Goal: Task Accomplishment & Management: Use online tool/utility

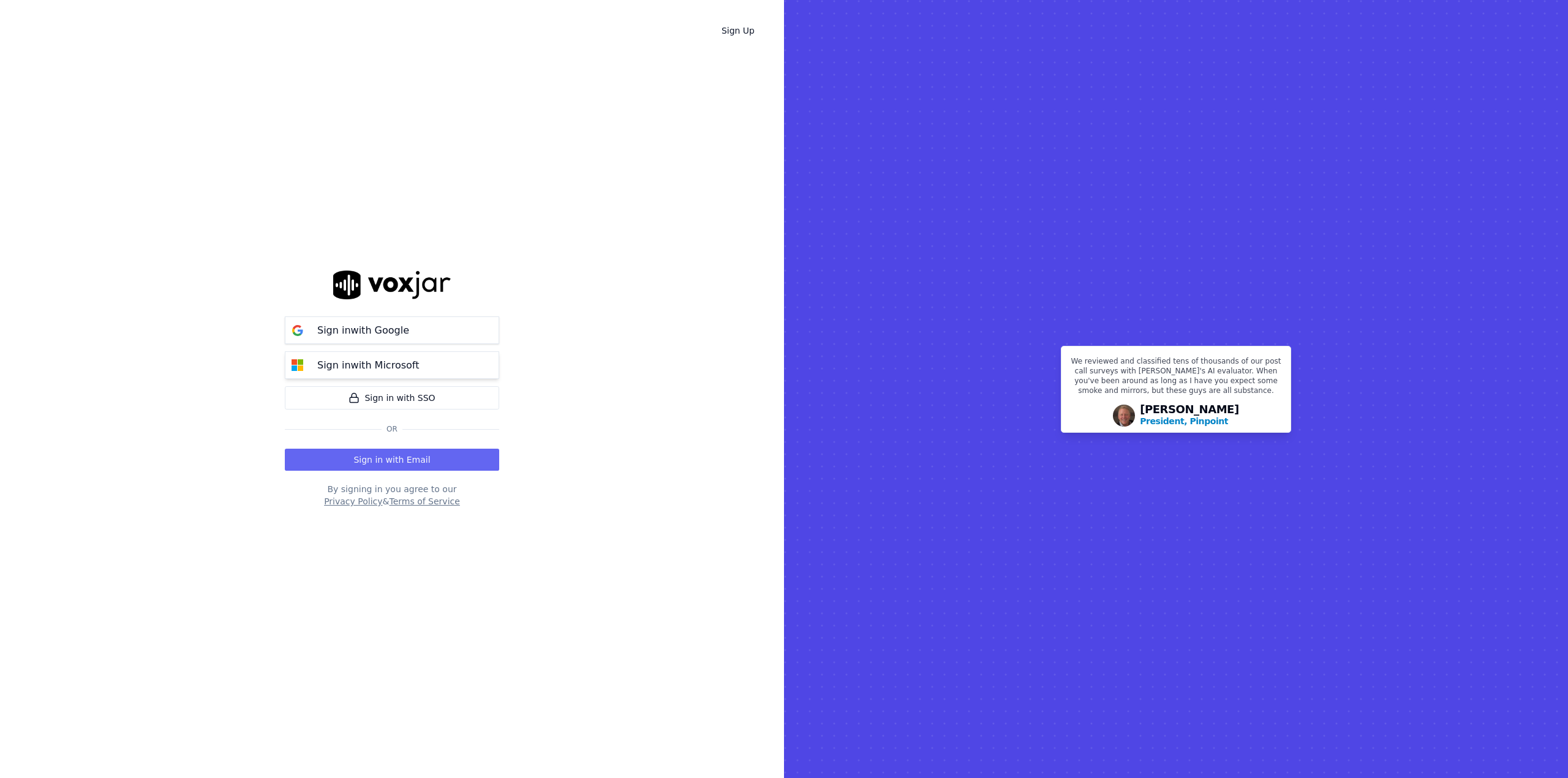
click at [334, 361] on p "Sign in with Microsoft" at bounding box center [367, 365] width 102 height 14
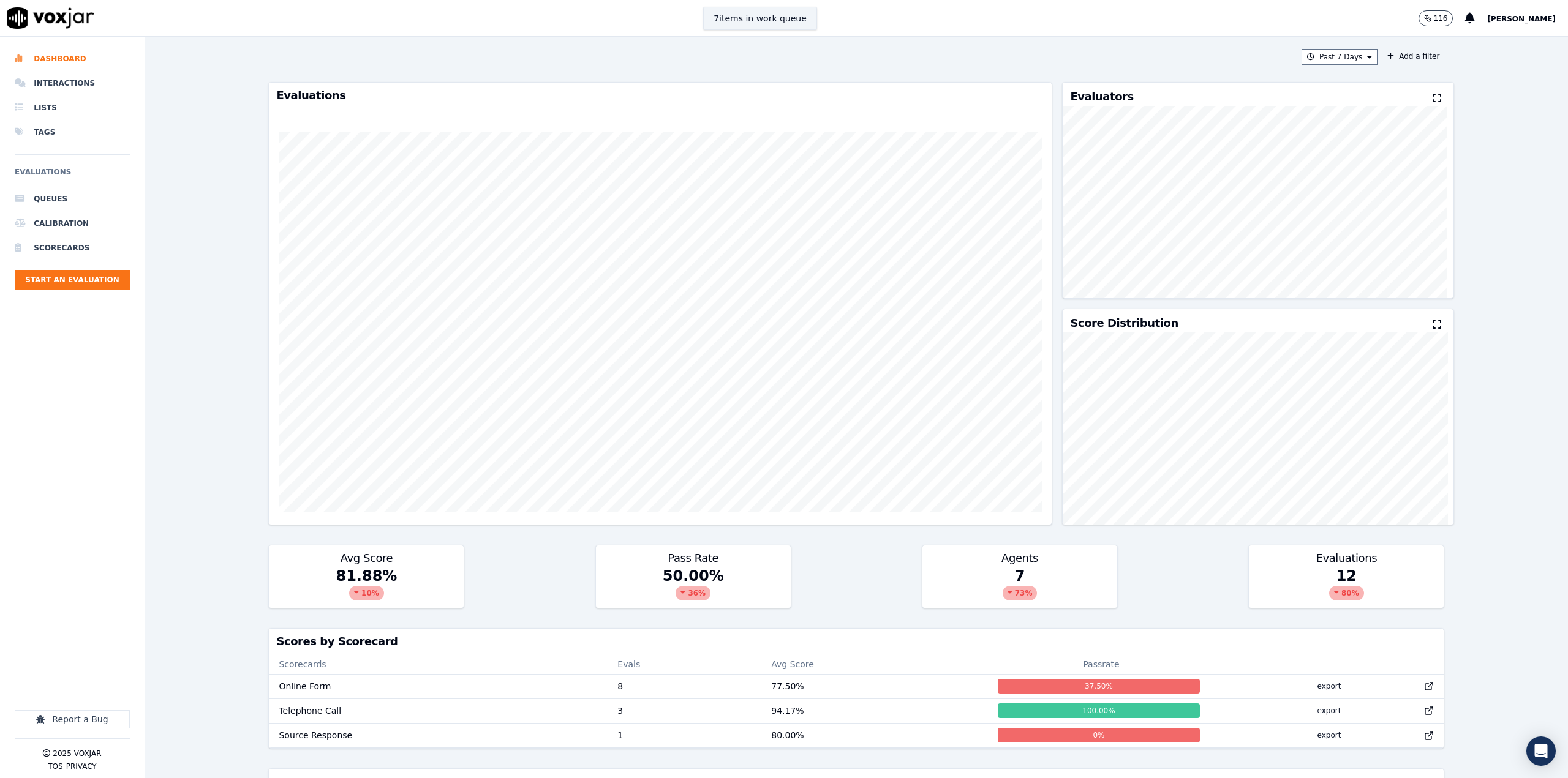
click at [760, 22] on button "7 items in work queue" at bounding box center [760, 18] width 114 height 23
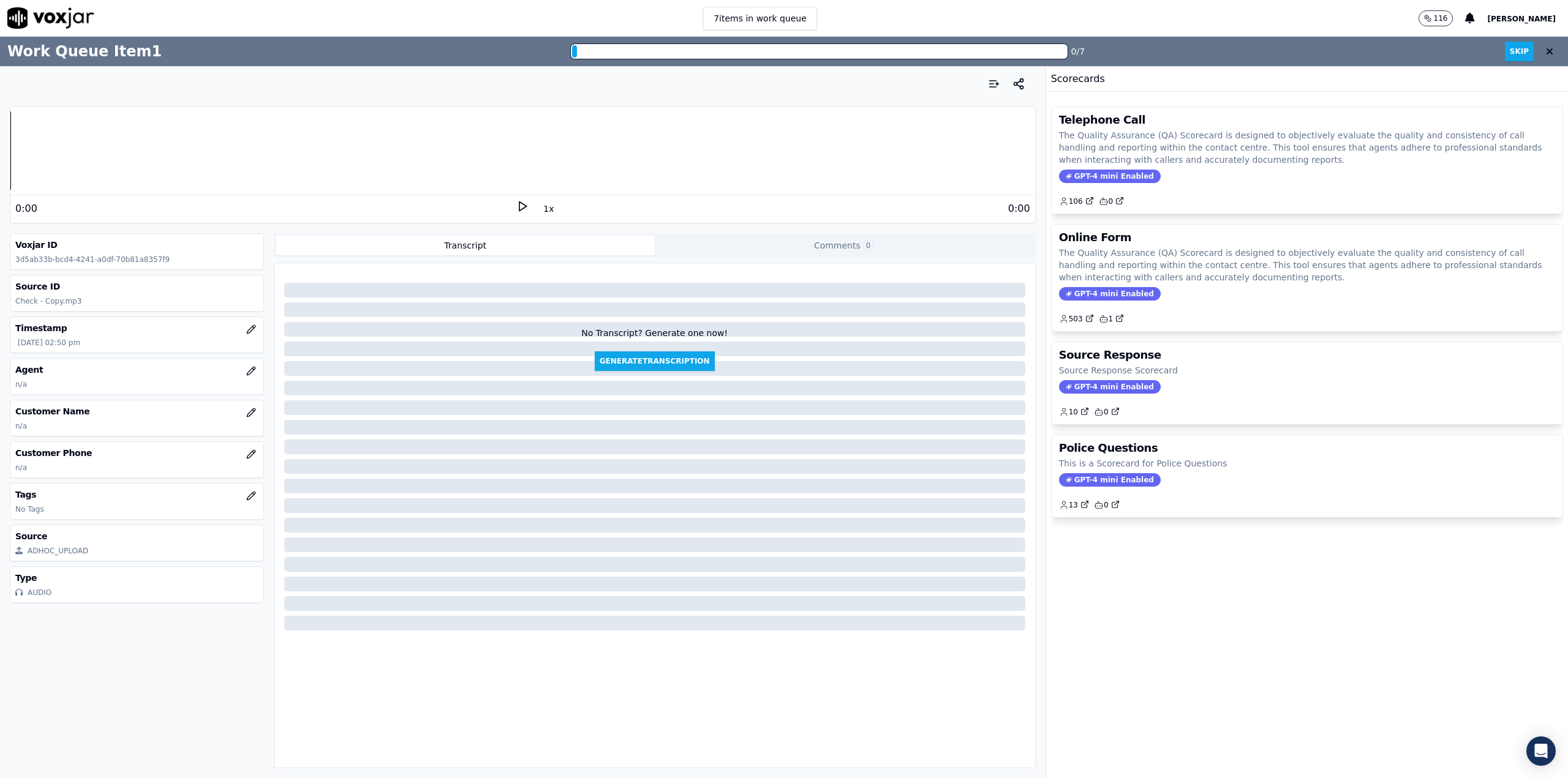
click at [15, 364] on h3 "Agent" at bounding box center [137, 369] width 244 height 12
click at [246, 366] on icon "button" at bounding box center [251, 371] width 10 height 10
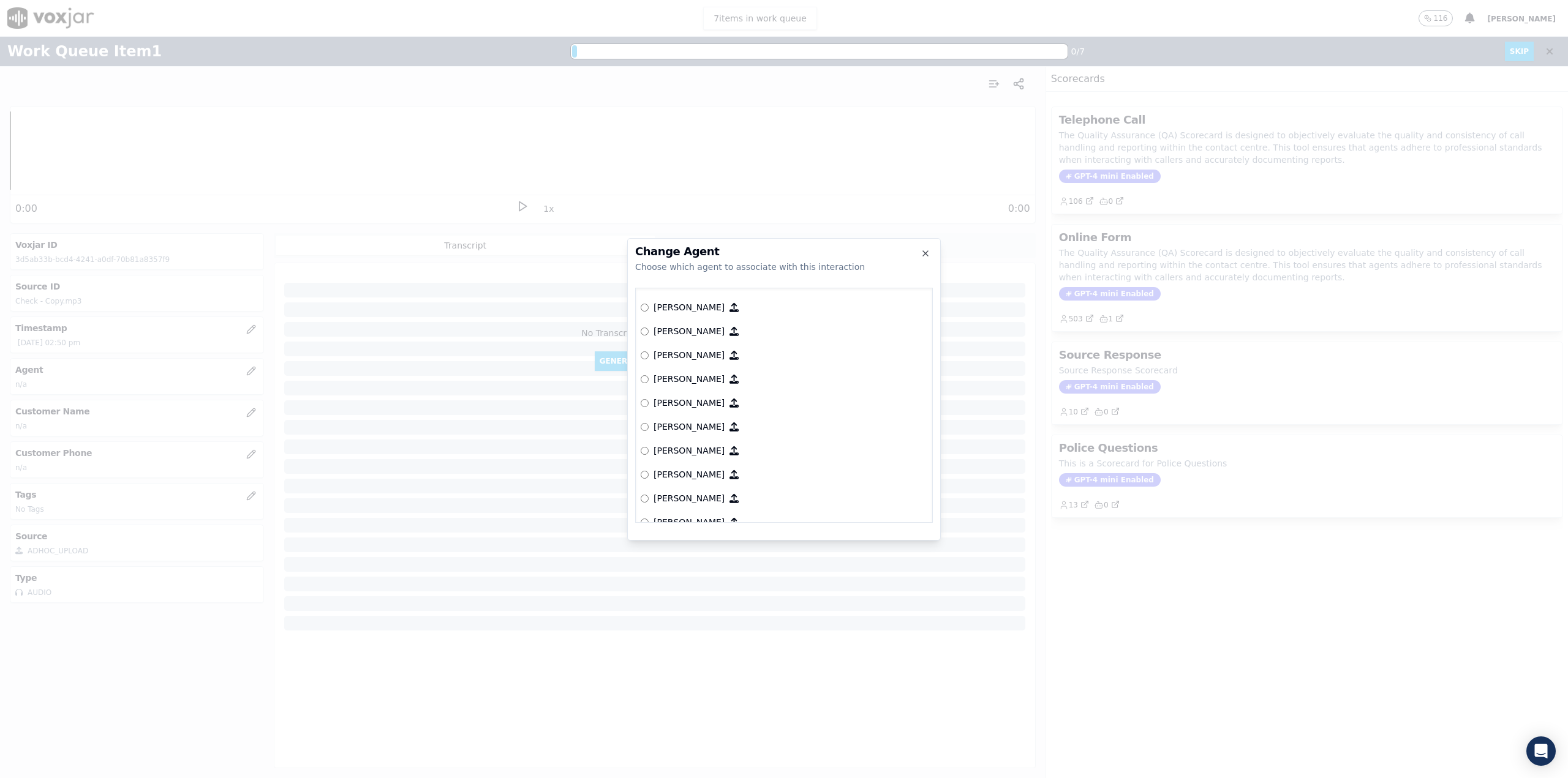
scroll to position [566, 0]
click at [674, 385] on p "[PERSON_NAME]" at bounding box center [689, 383] width 71 height 12
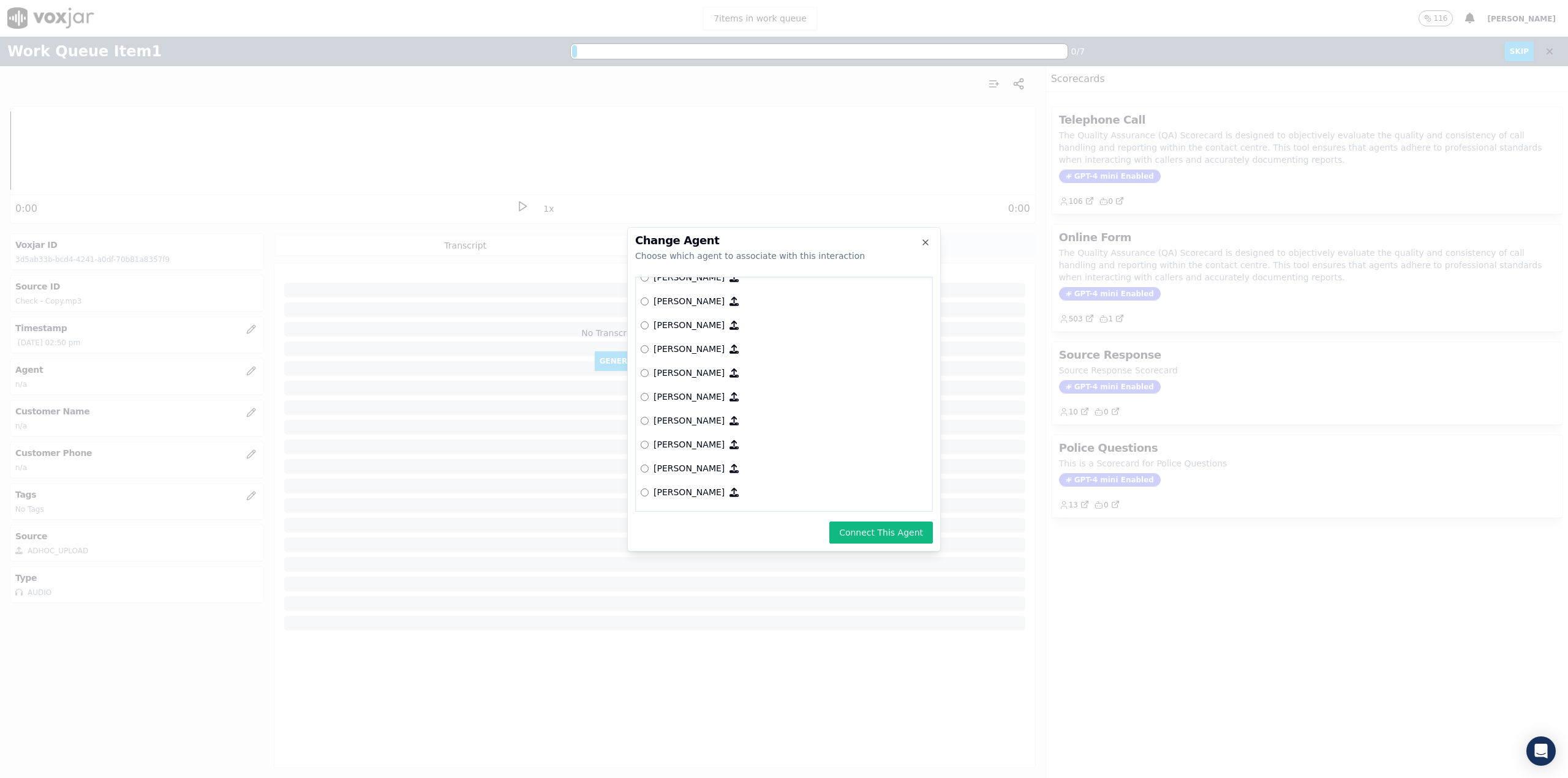
click at [871, 526] on button "Connect This Agent" at bounding box center [880, 532] width 104 height 22
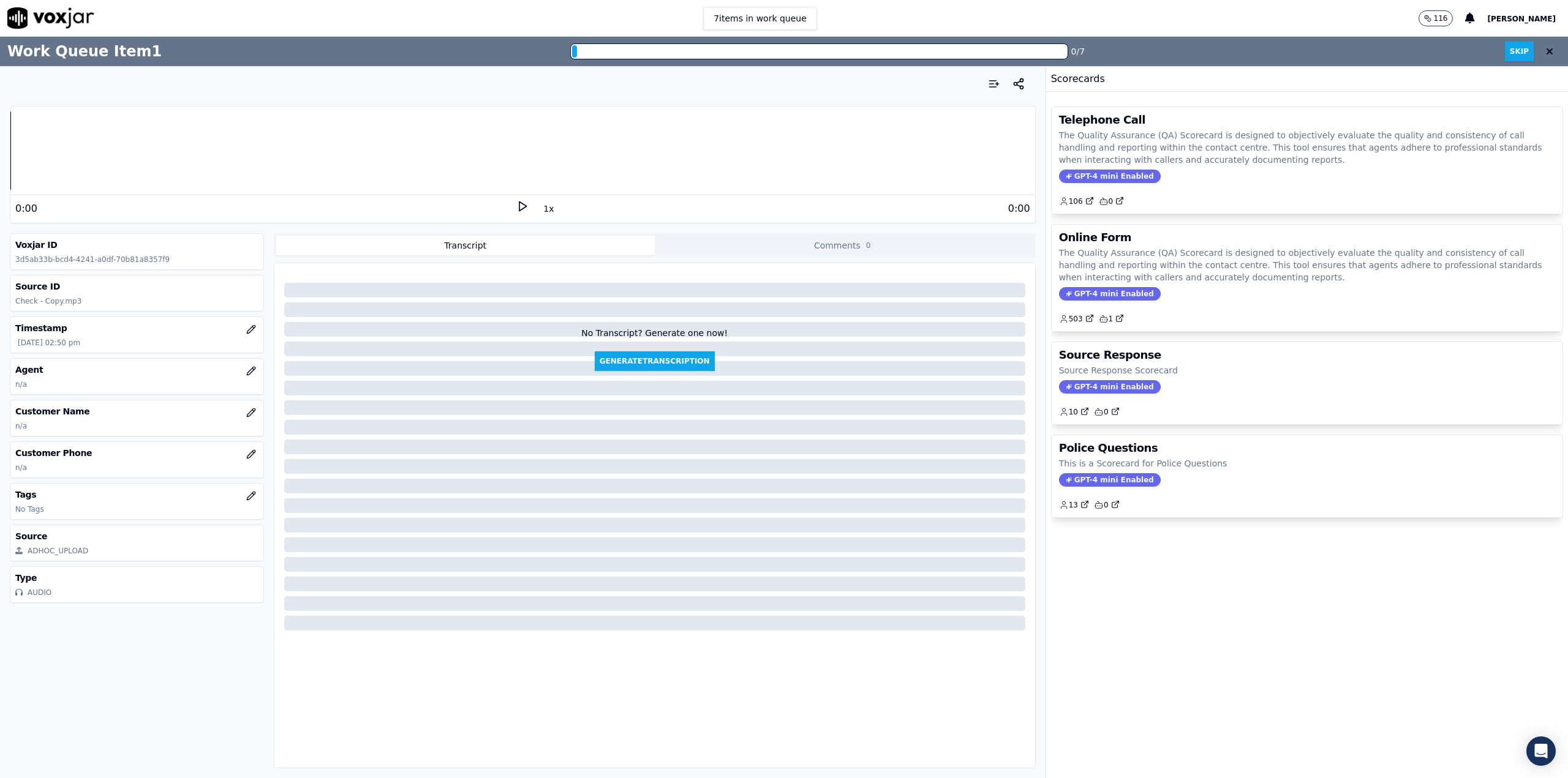
click at [40, 411] on h3 "Customer Name" at bounding box center [137, 411] width 244 height 12
click at [246, 416] on icon "button" at bounding box center [251, 413] width 10 height 10
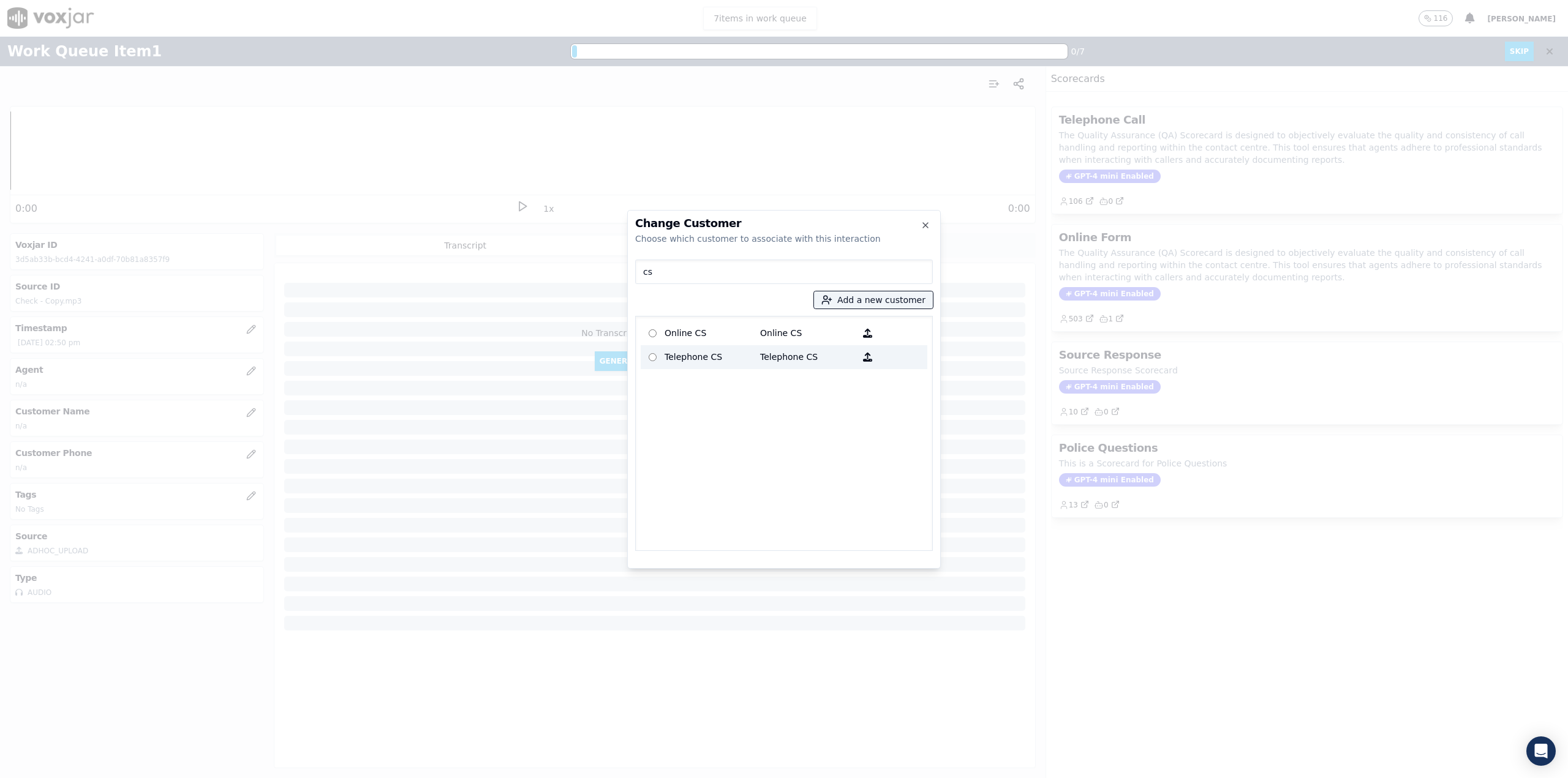
type input "cs"
click at [694, 357] on p "Telephone CS" at bounding box center [712, 358] width 95 height 19
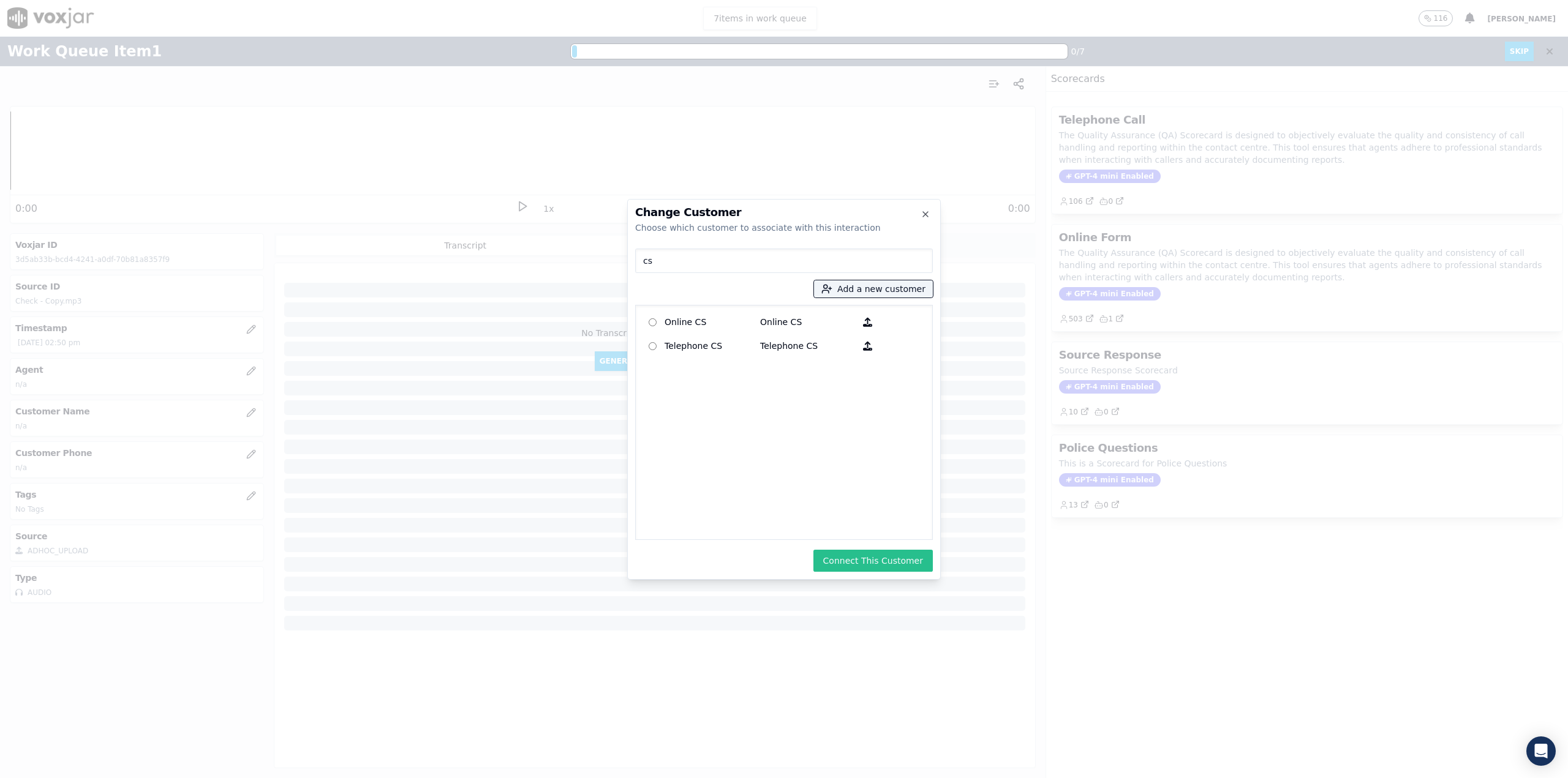
click at [901, 557] on button "Connect This Customer" at bounding box center [873, 560] width 120 height 22
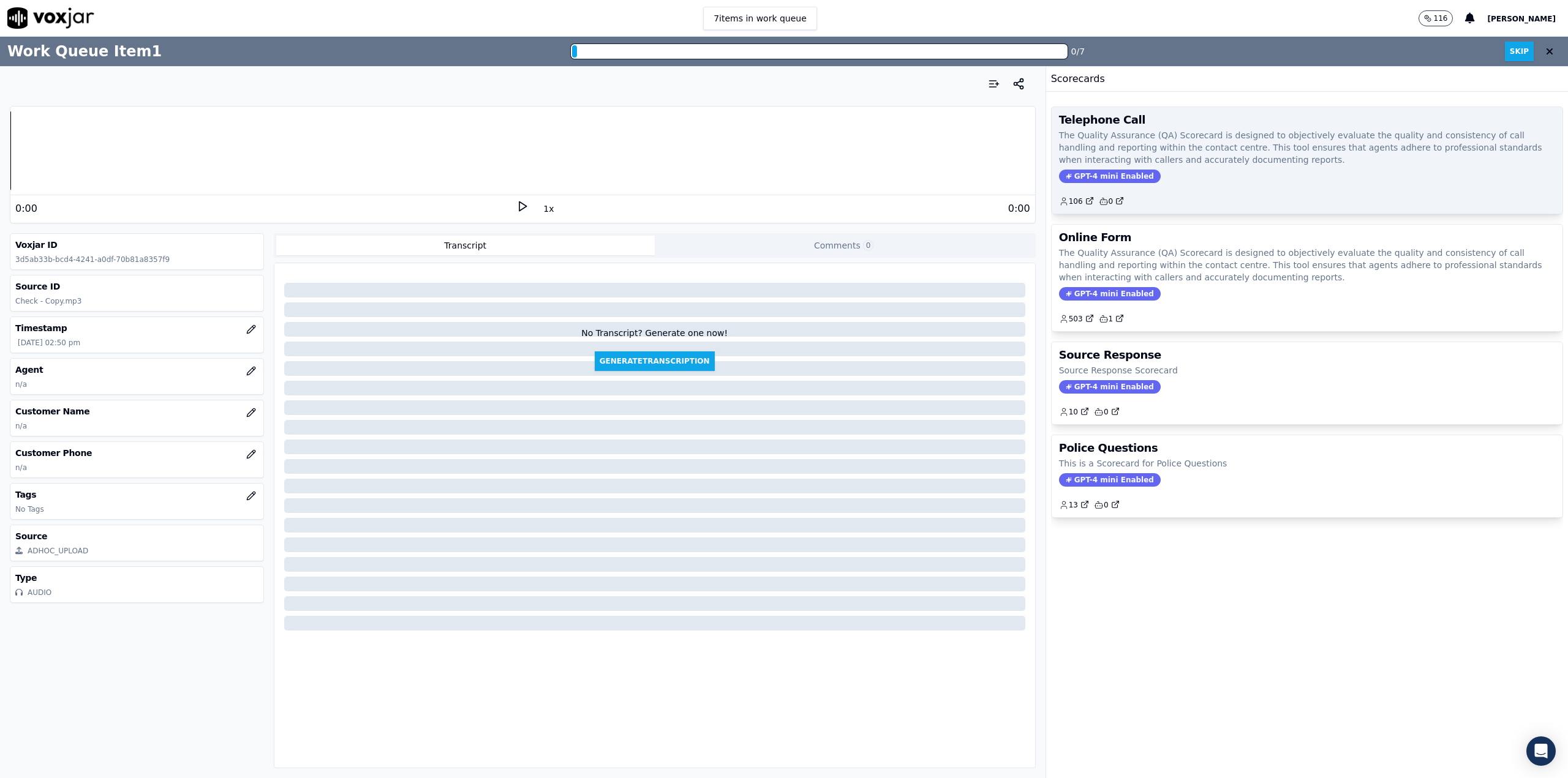
click at [1104, 175] on span "GPT-4 mini Enabled" at bounding box center [1109, 176] width 102 height 13
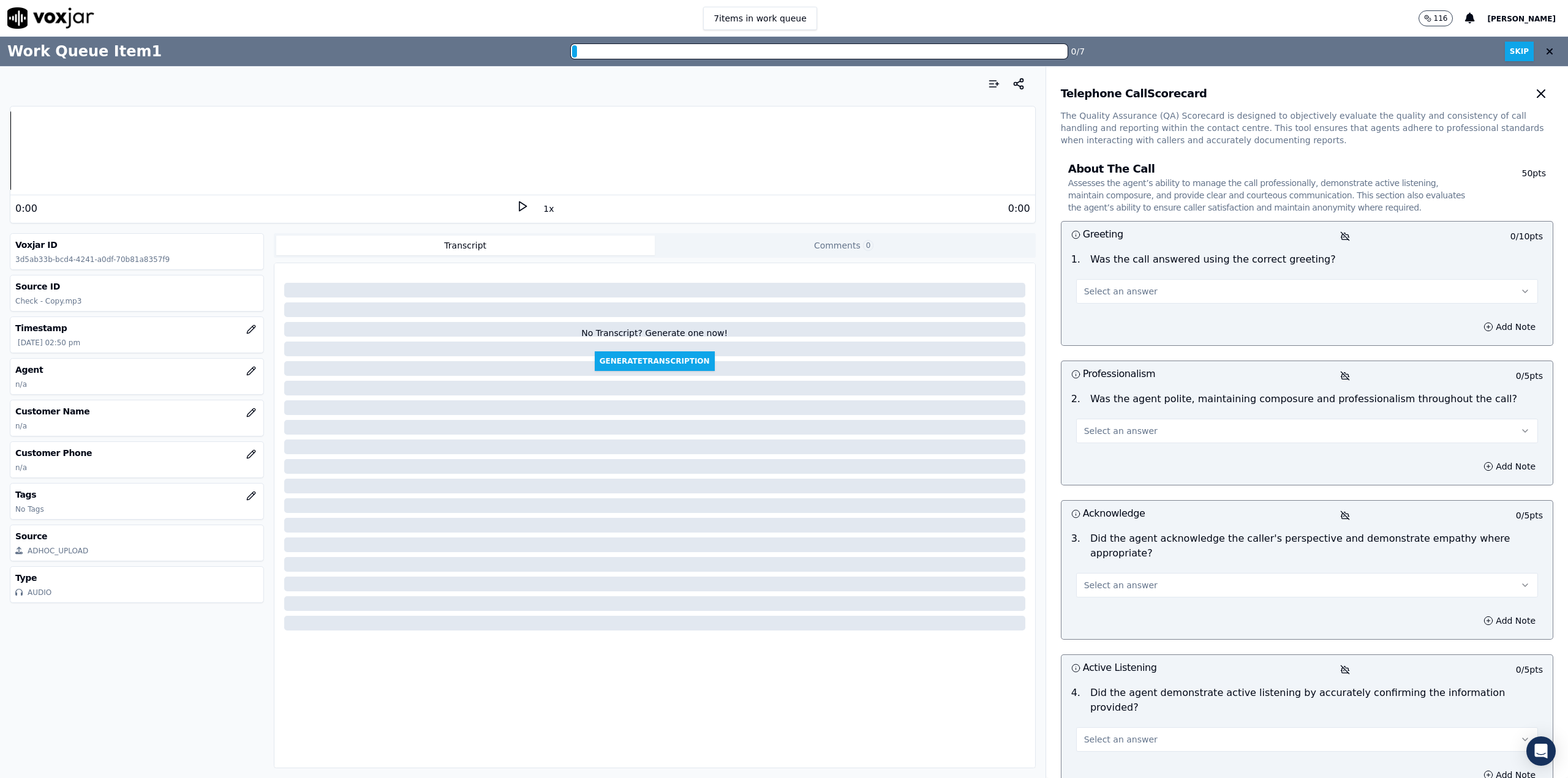
click at [1148, 282] on button "Select an answer" at bounding box center [1306, 291] width 461 height 25
click at [1116, 357] on div "N/A" at bounding box center [1295, 358] width 443 height 20
click at [1149, 403] on p "Was the agent polite, maintaining composure and professionalism throughout the …" at bounding box center [1303, 399] width 427 height 14
click at [1131, 430] on span "Select an answer" at bounding box center [1120, 431] width 73 height 12
click at [1124, 455] on div "Yes" at bounding box center [1295, 458] width 443 height 20
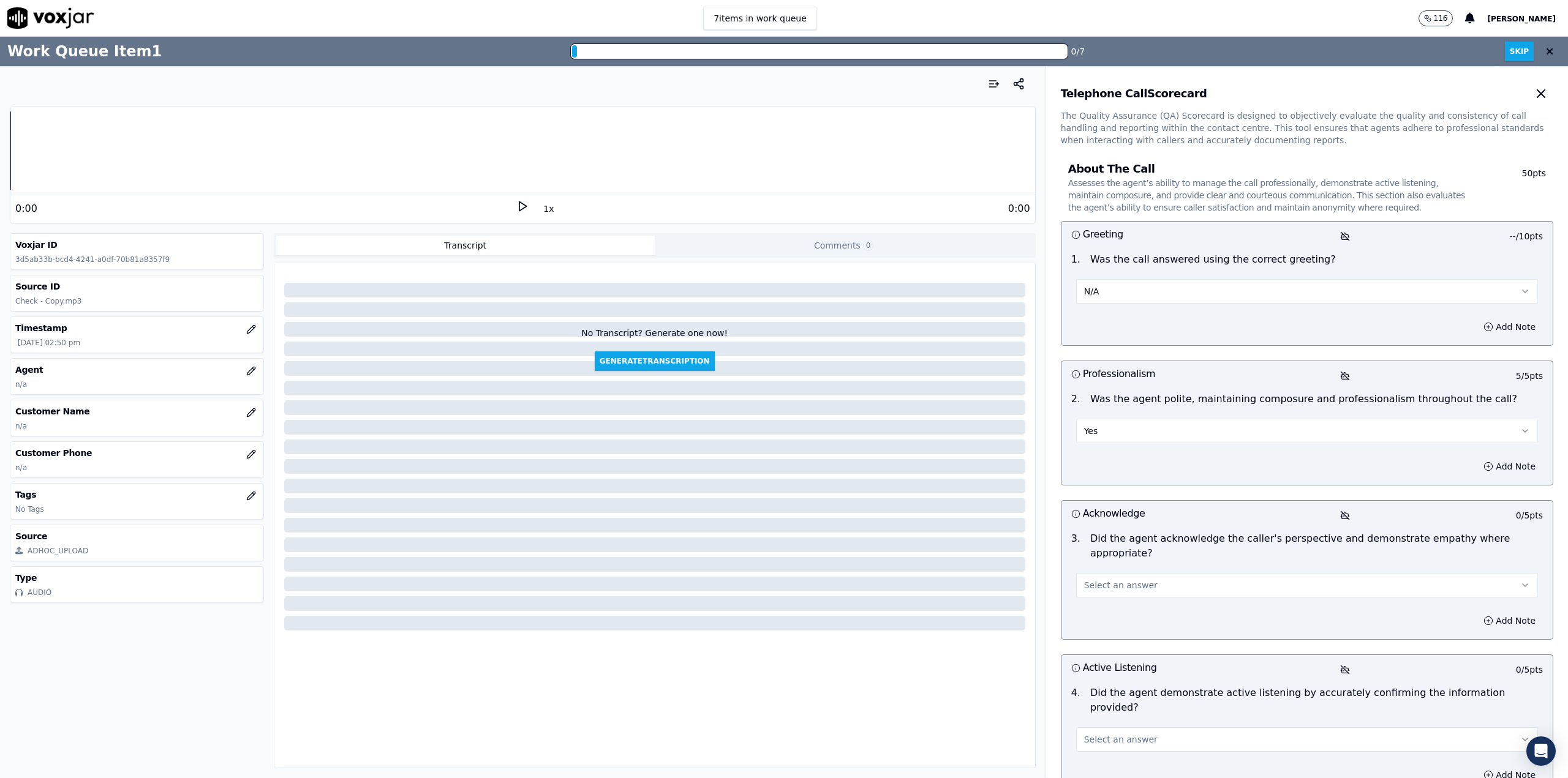
click at [1152, 573] on button "Select an answer" at bounding box center [1306, 585] width 461 height 25
click at [1123, 616] on div "No" at bounding box center [1295, 617] width 443 height 20
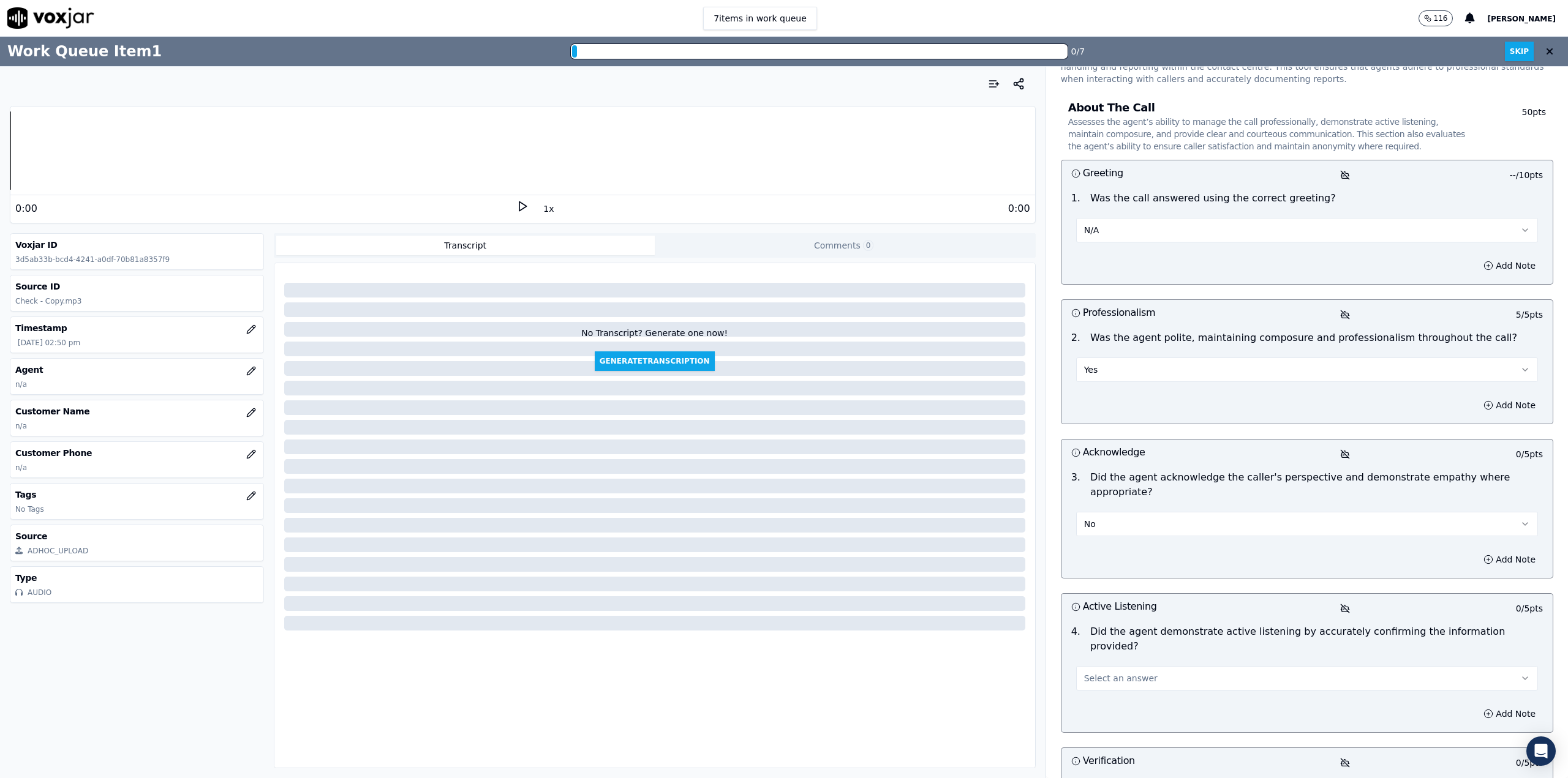
click at [1176, 666] on button "Select an answer" at bounding box center [1306, 678] width 461 height 25
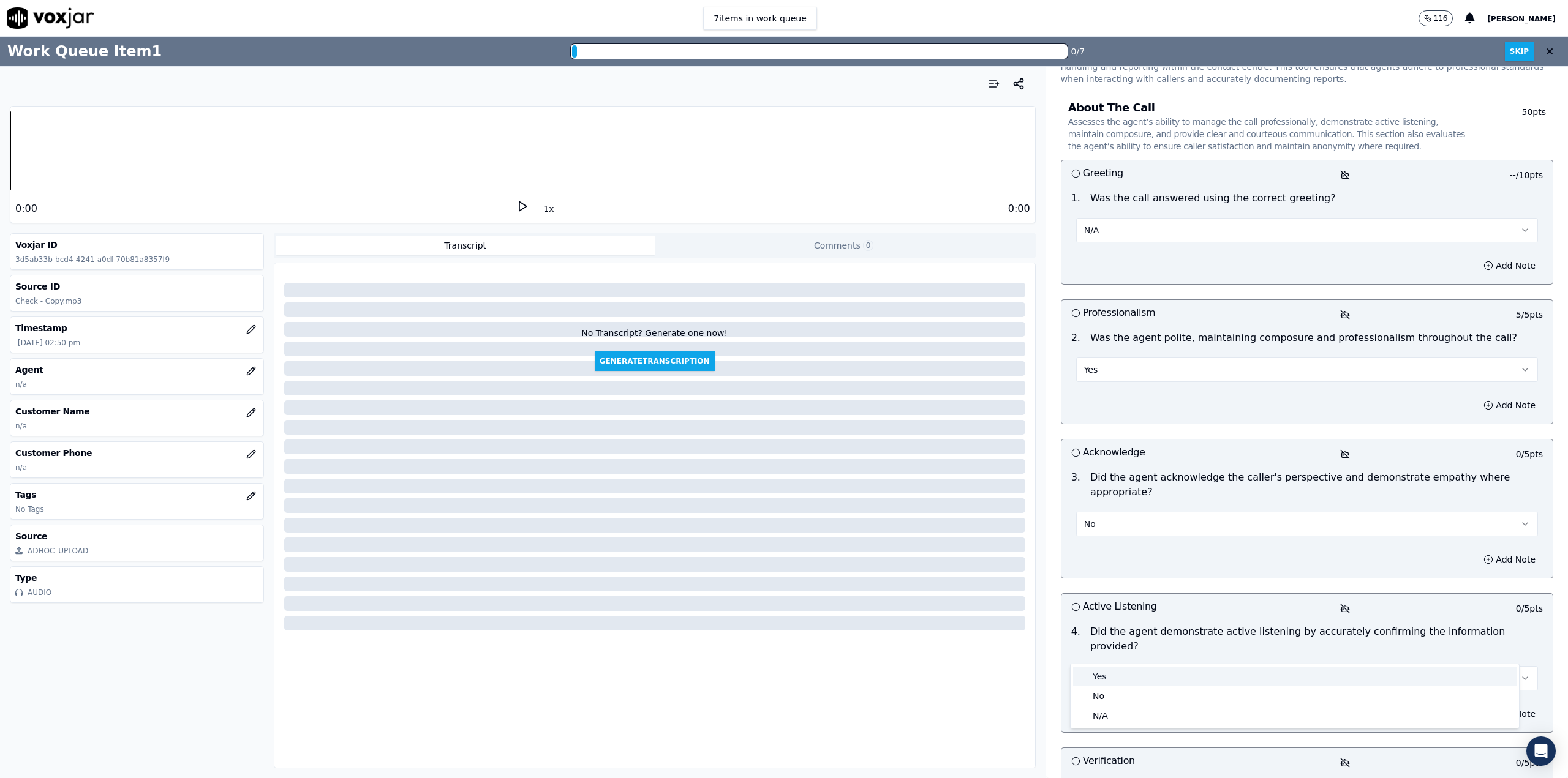
click at [1155, 674] on div "Yes" at bounding box center [1295, 676] width 443 height 20
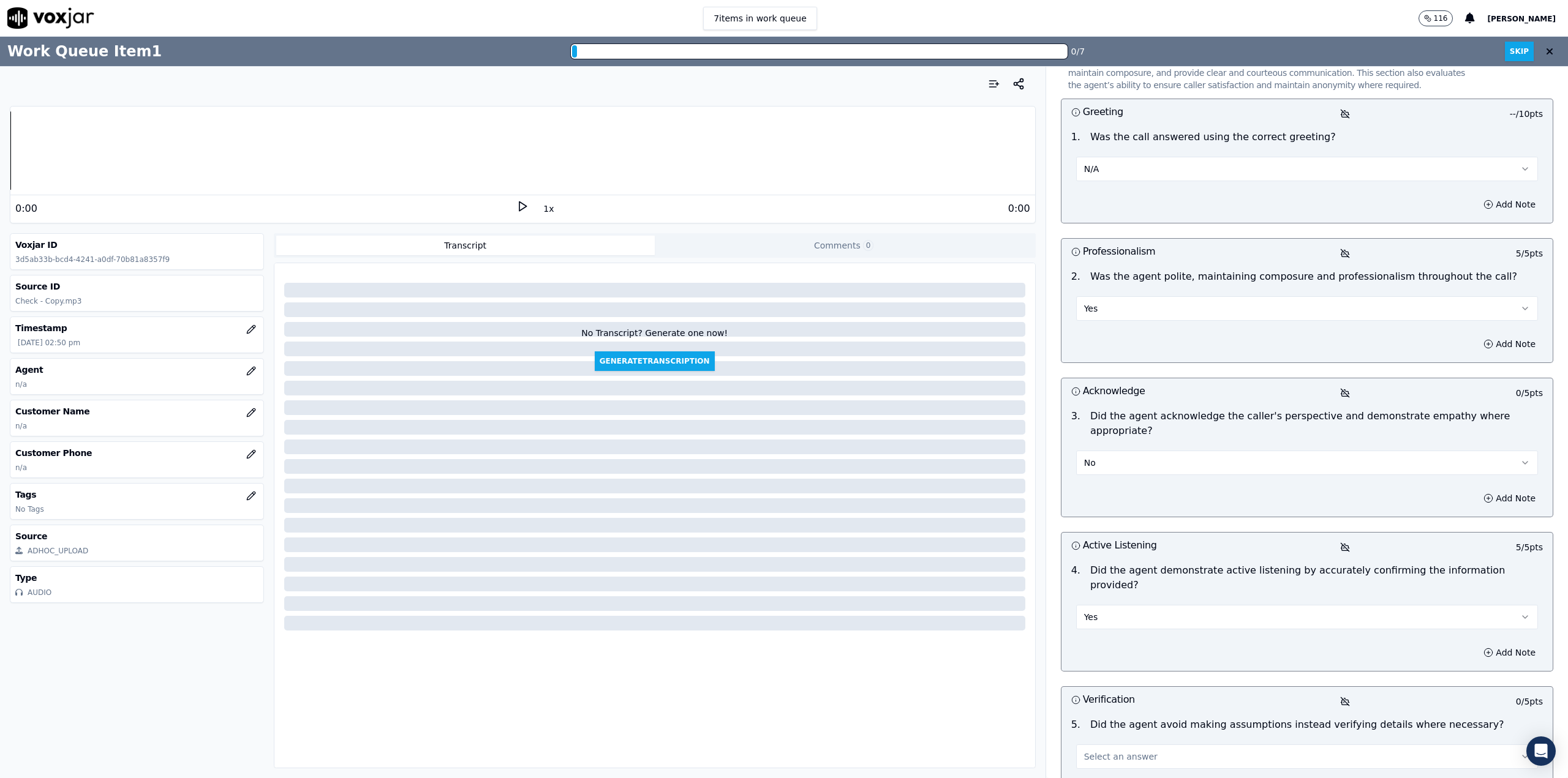
scroll to position [184, 0]
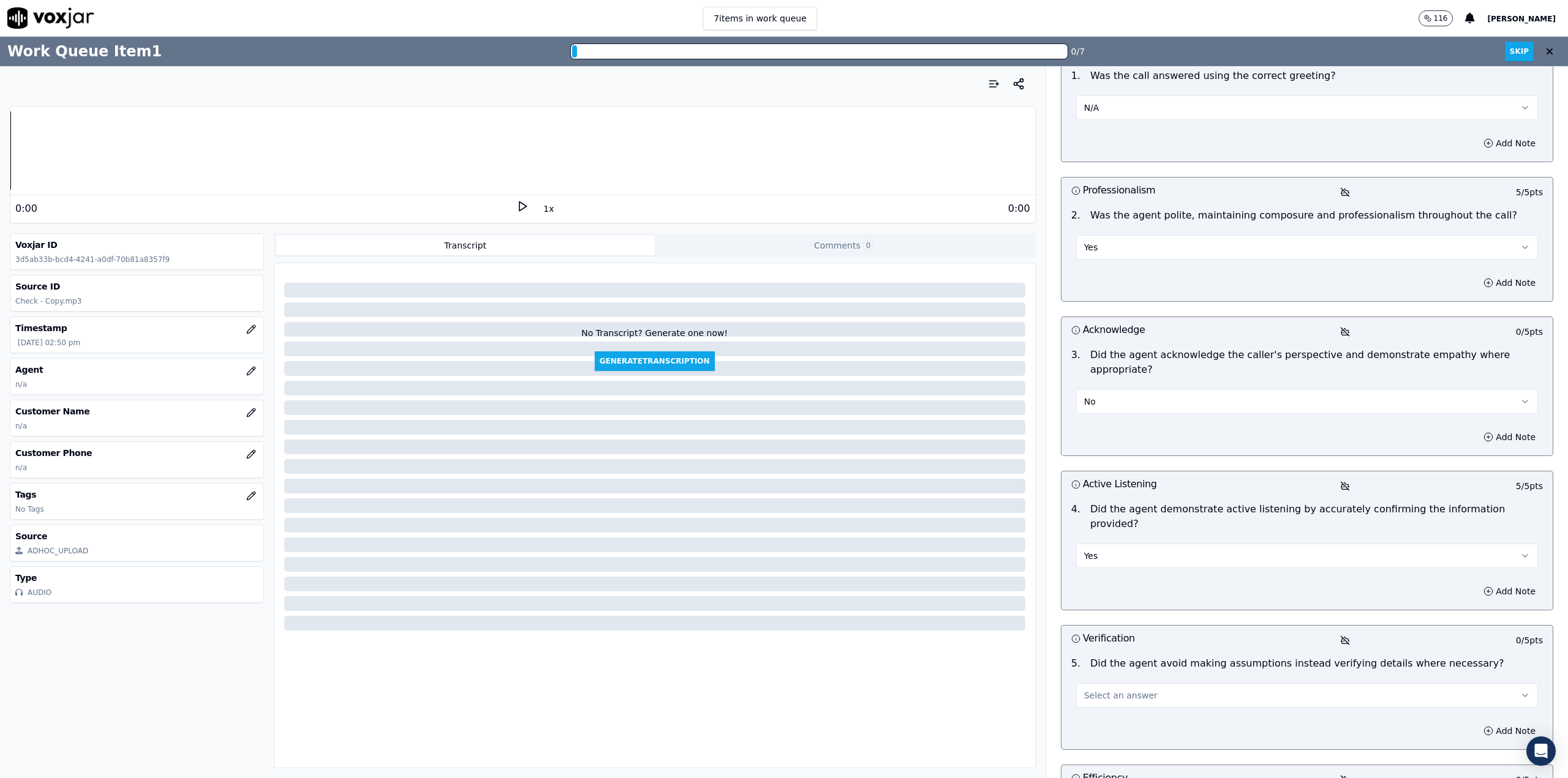
click at [1138, 683] on button "Select an answer" at bounding box center [1306, 695] width 461 height 25
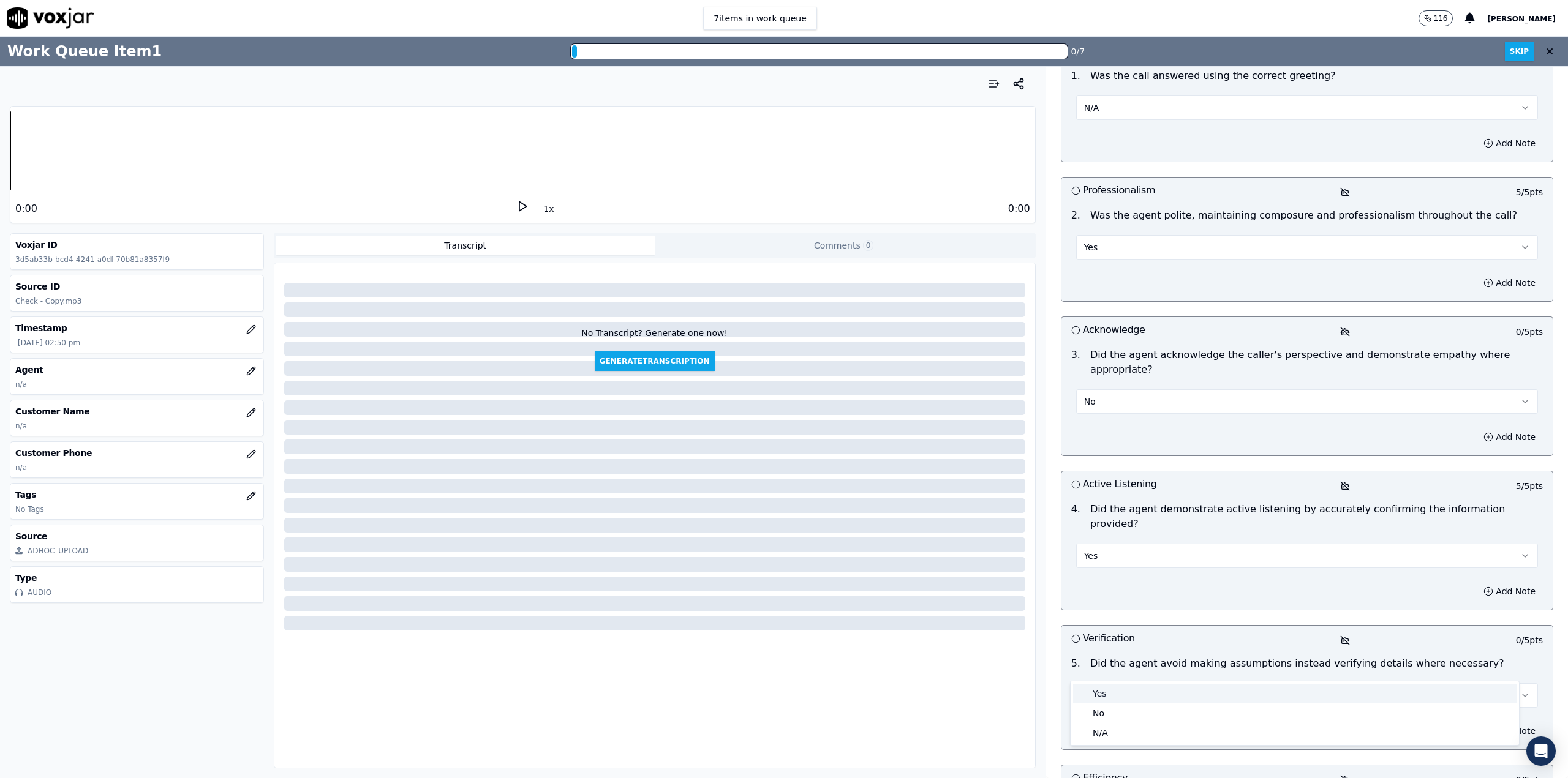
click at [1127, 690] on div "Yes" at bounding box center [1295, 693] width 443 height 20
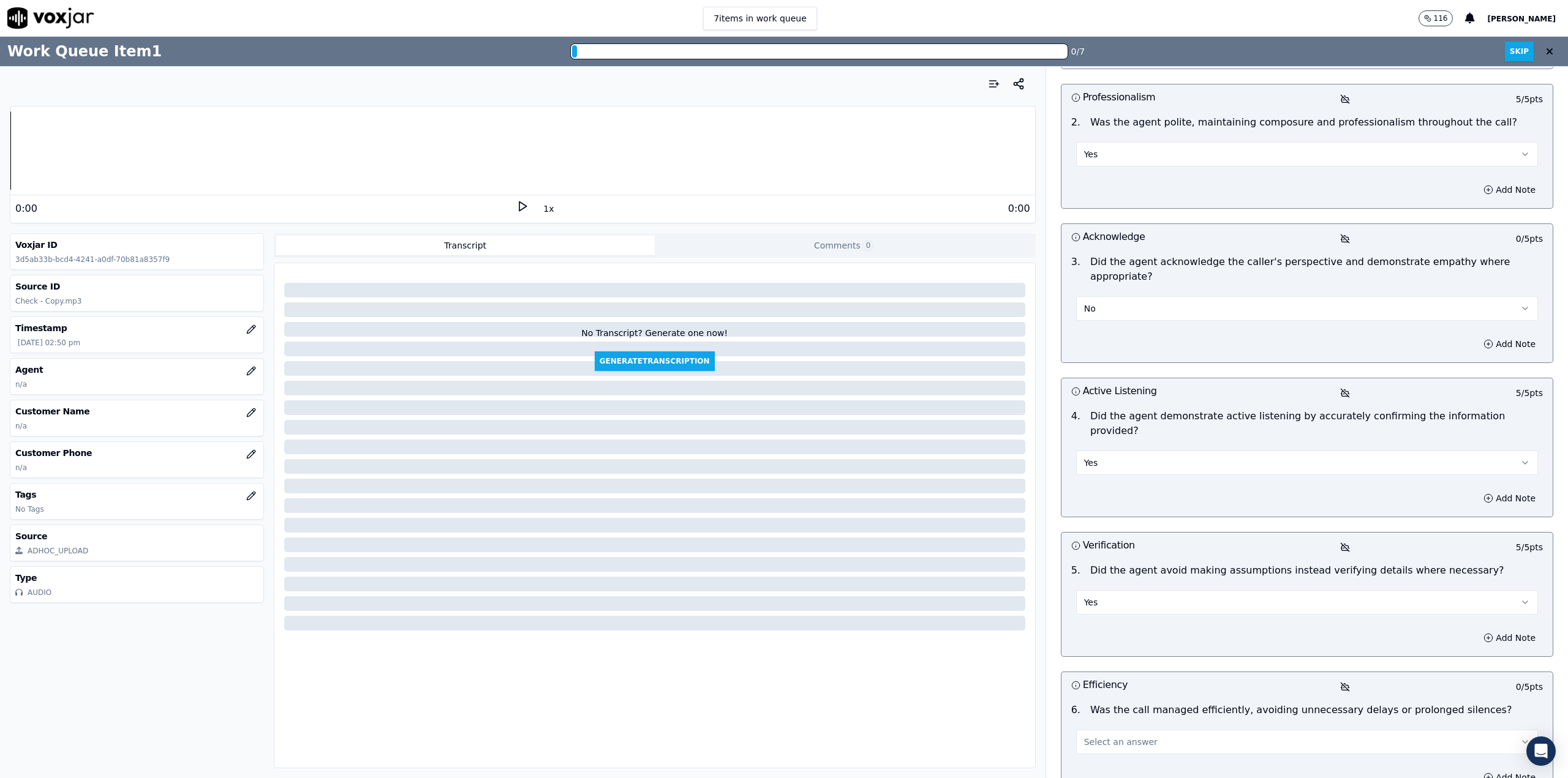
scroll to position [306, 0]
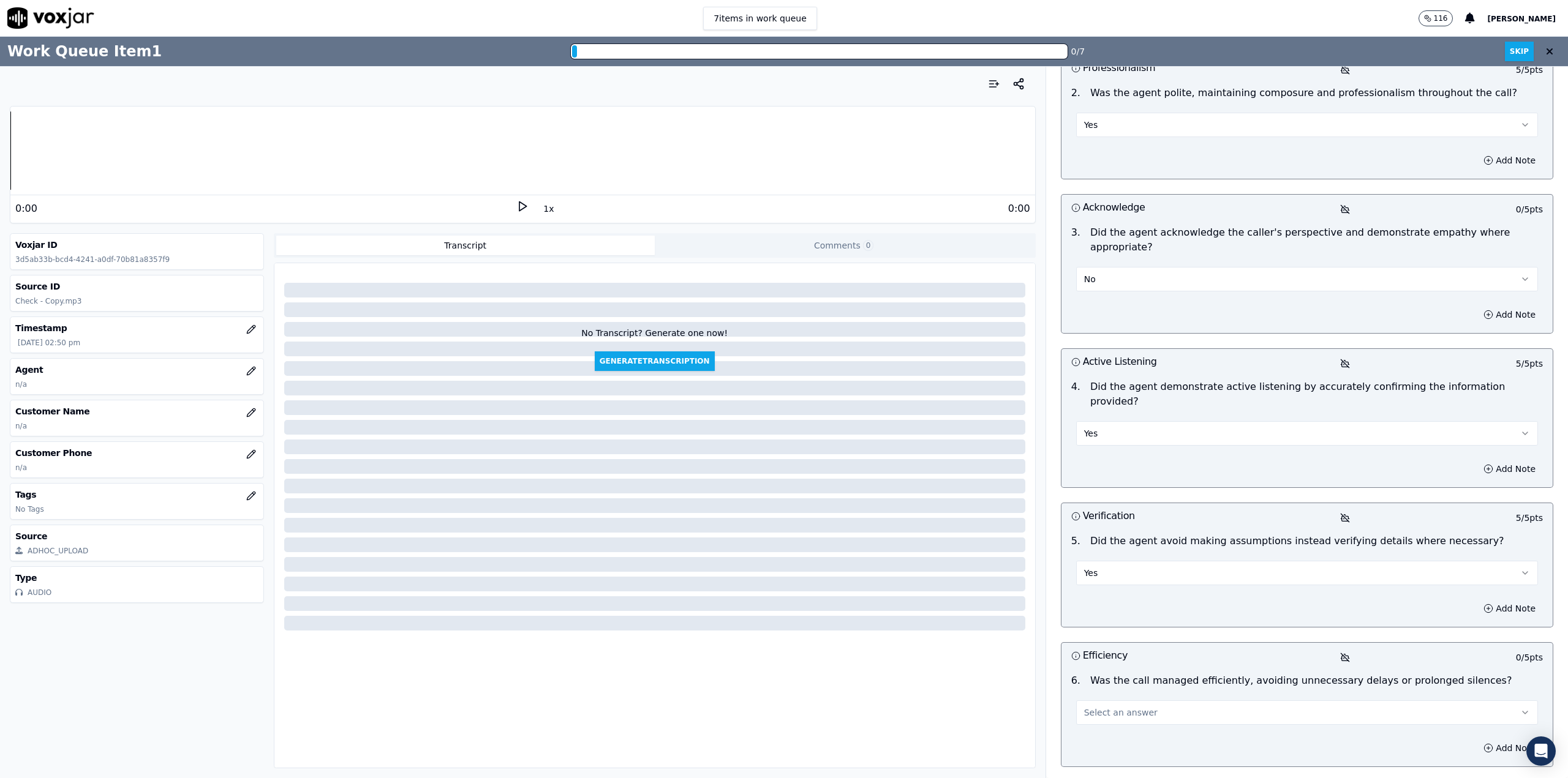
click at [1147, 700] on button "Select an answer" at bounding box center [1306, 712] width 461 height 25
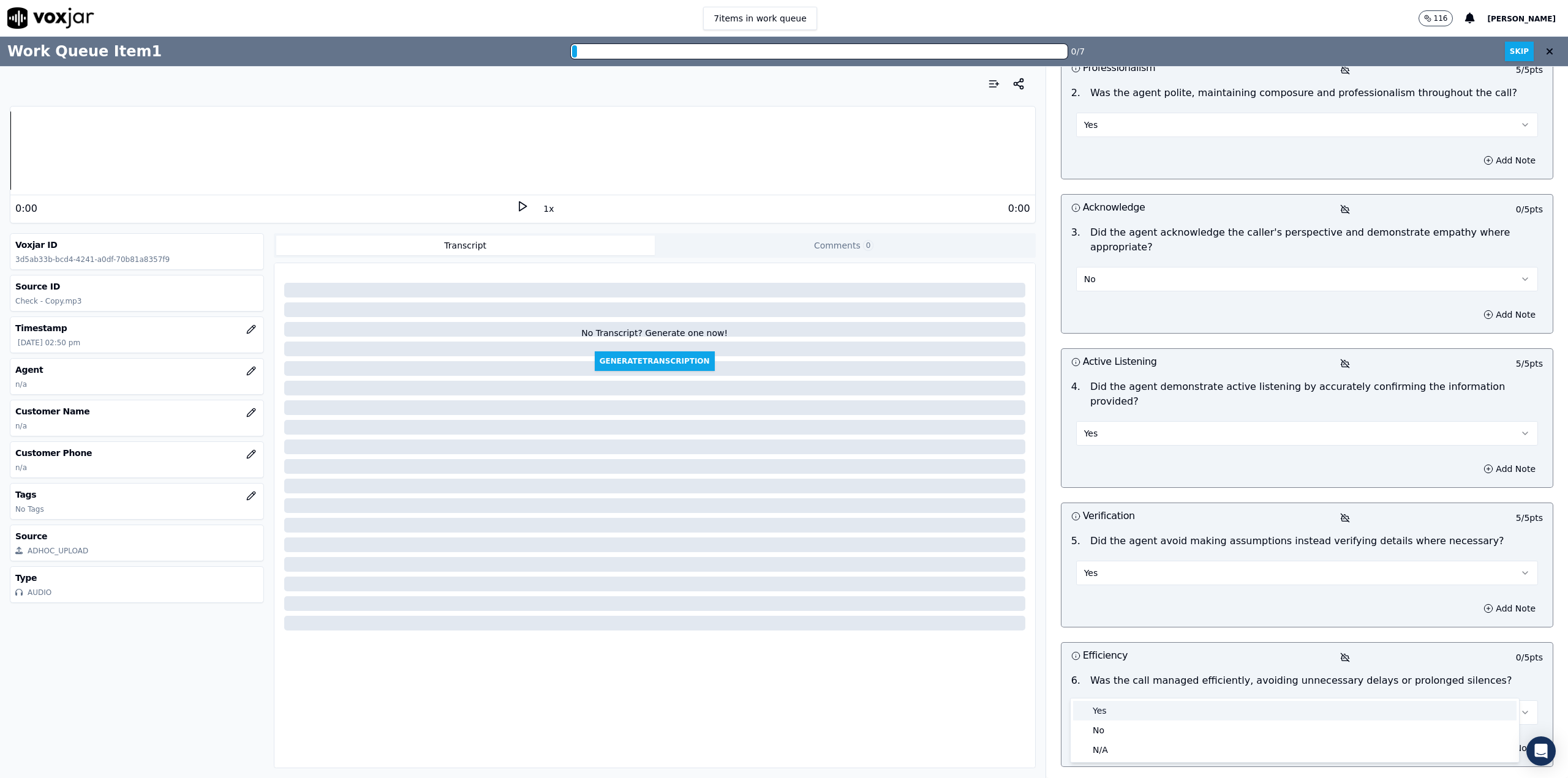
click at [1123, 702] on div "Yes" at bounding box center [1295, 710] width 443 height 20
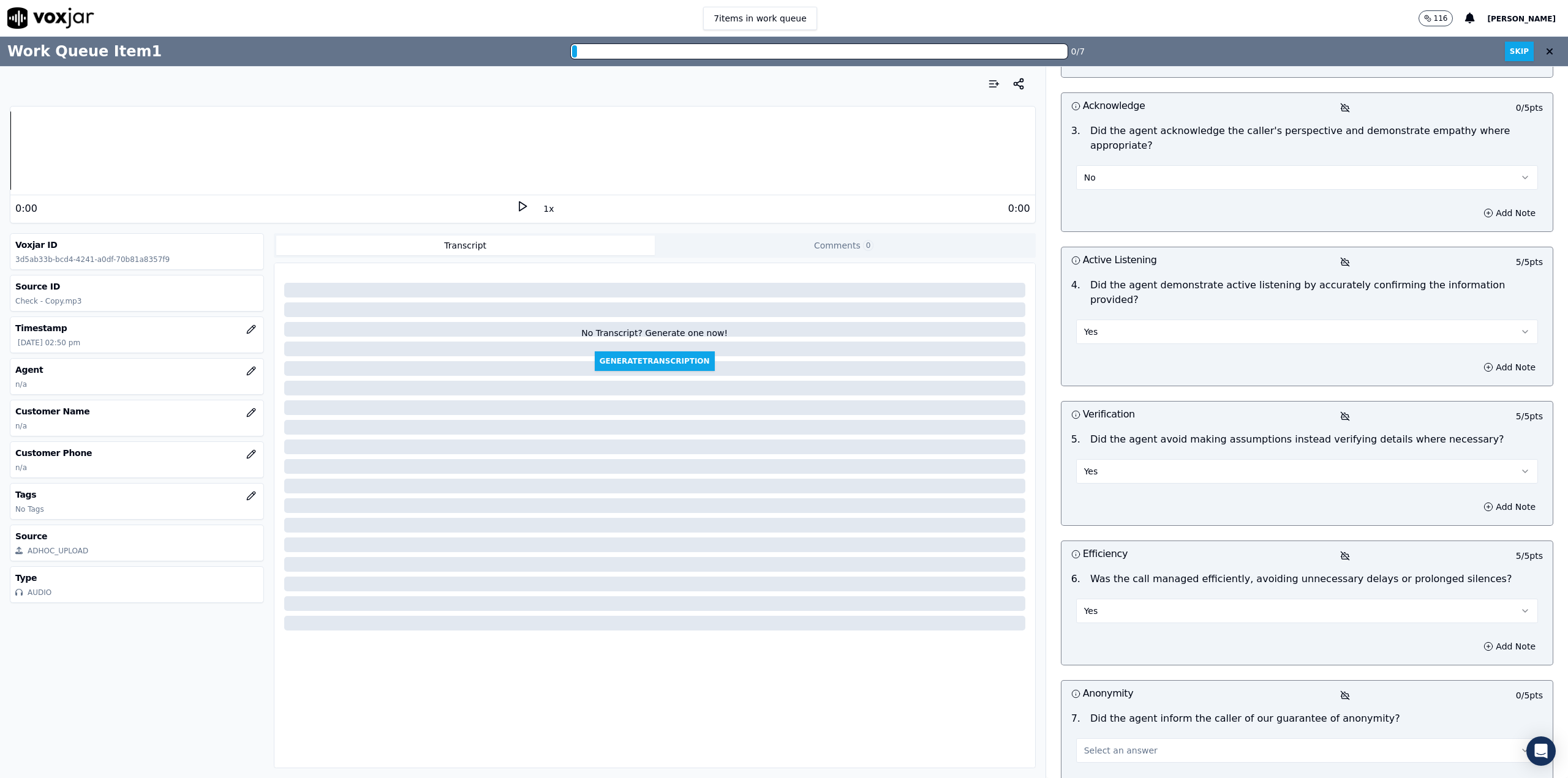
scroll to position [429, 0]
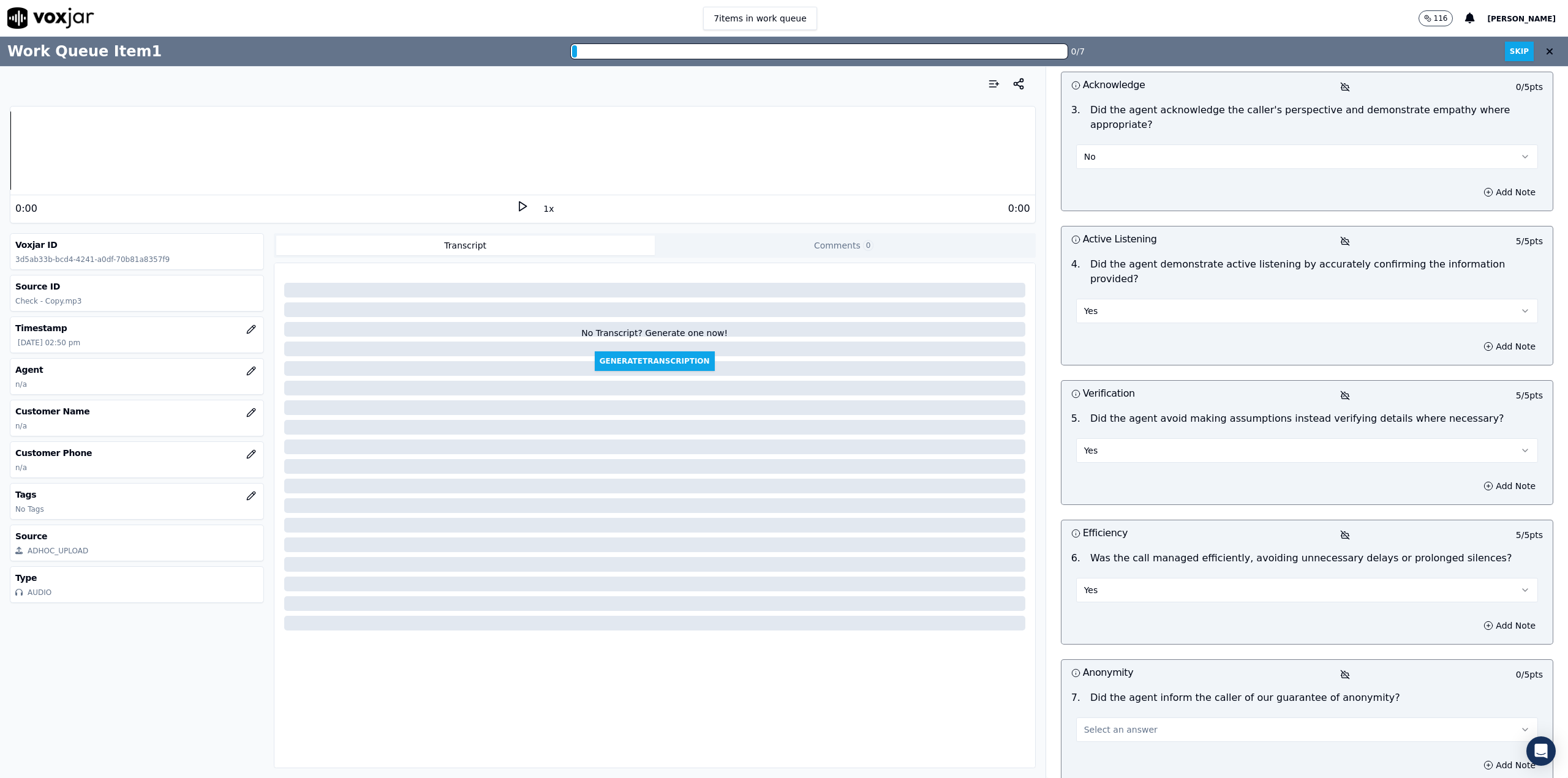
click at [1161, 717] on button "Select an answer" at bounding box center [1306, 729] width 461 height 25
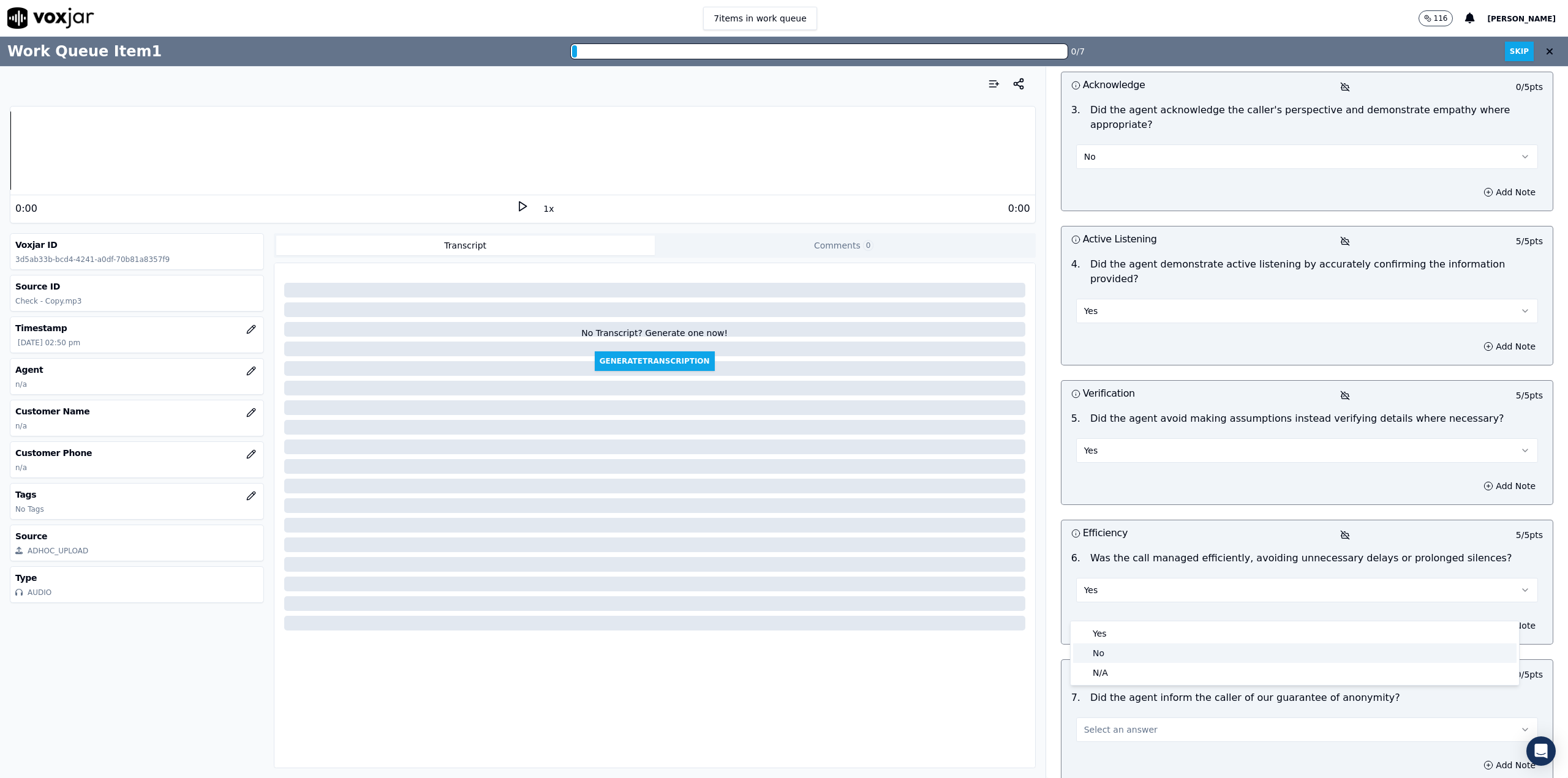
click at [1152, 650] on div "No" at bounding box center [1295, 652] width 443 height 20
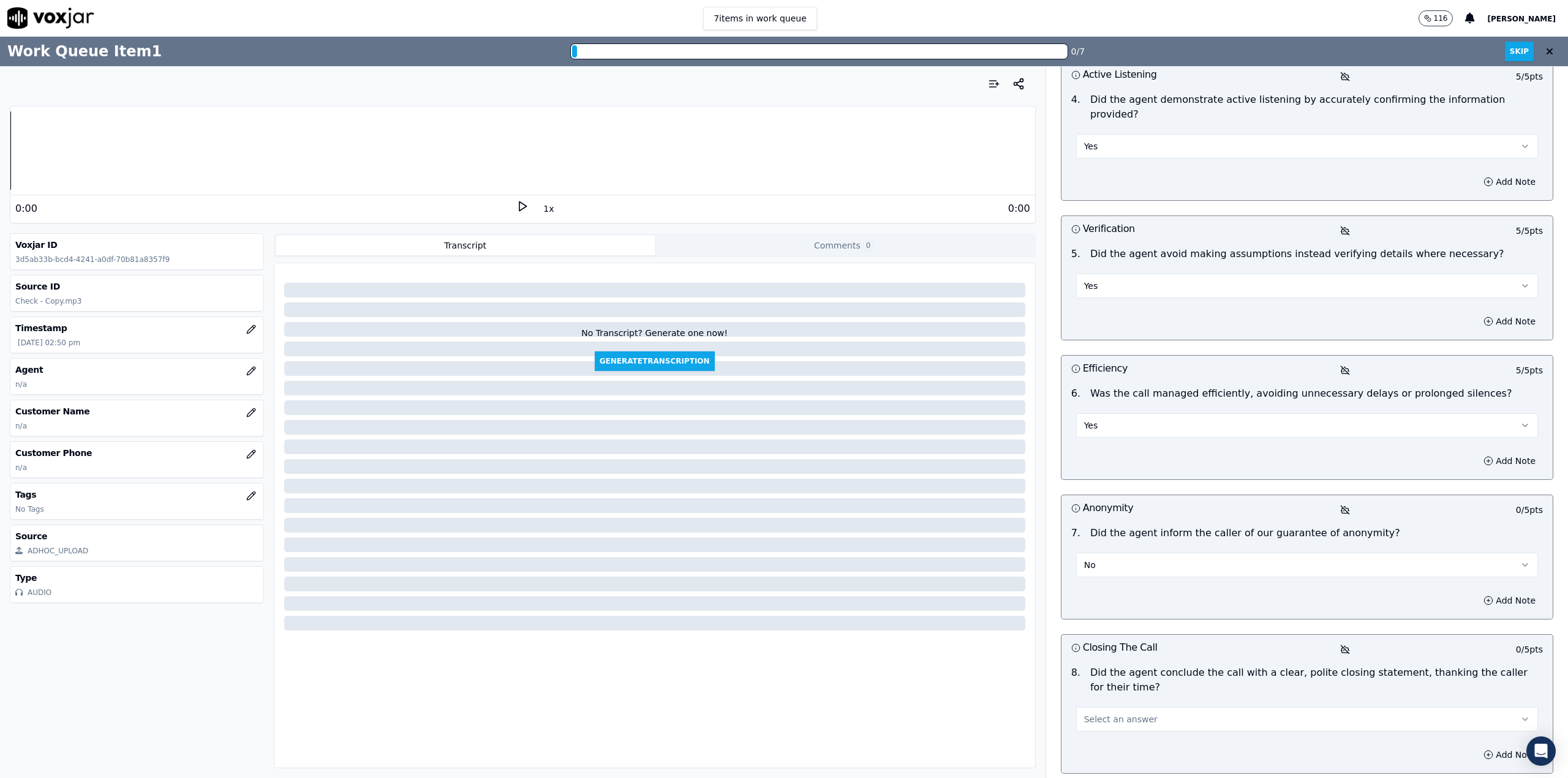
scroll to position [613, 0]
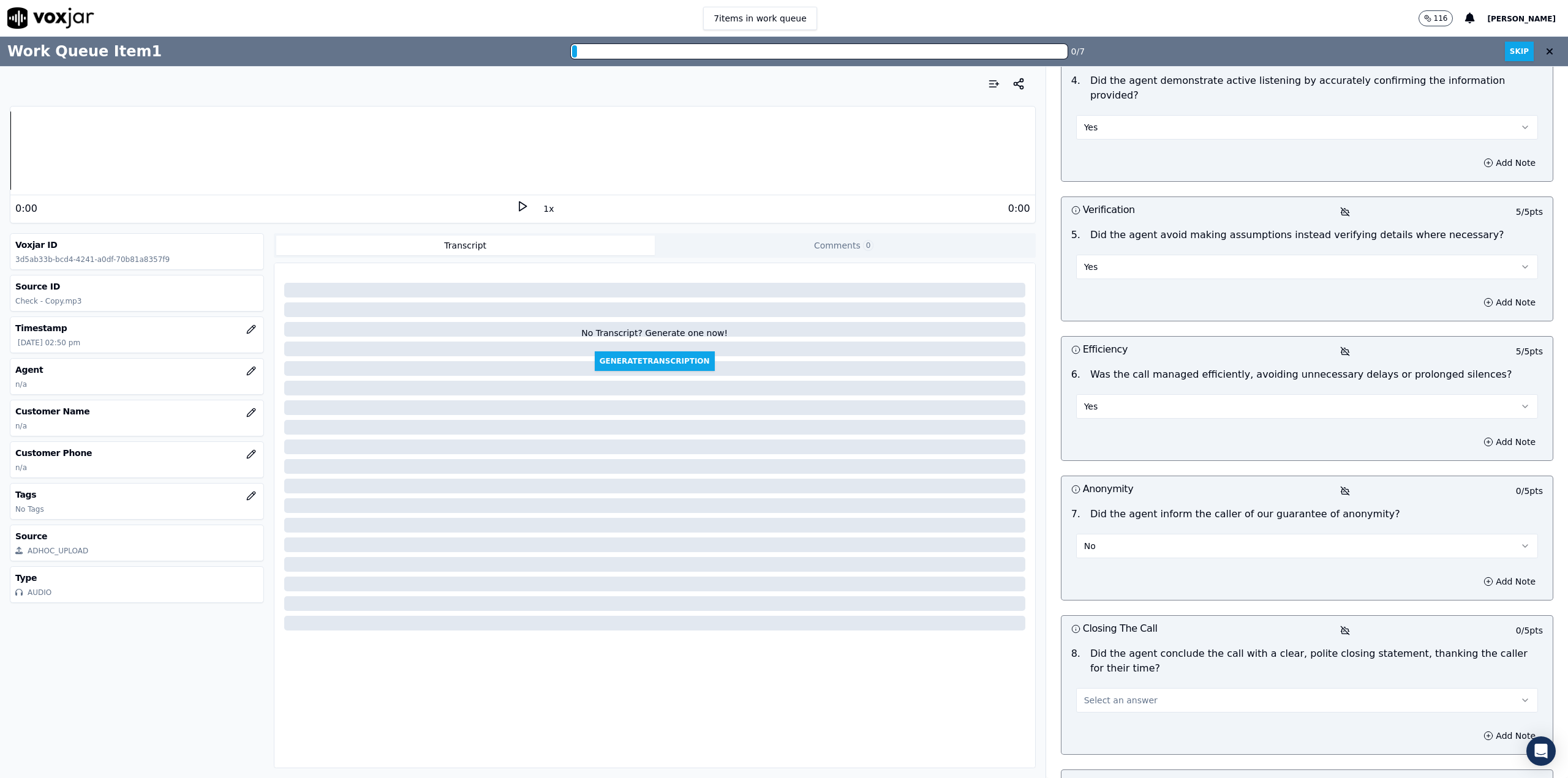
click at [1144, 688] on button "Select an answer" at bounding box center [1306, 700] width 461 height 25
click at [1133, 685] on div "Yes" at bounding box center [1295, 684] width 443 height 20
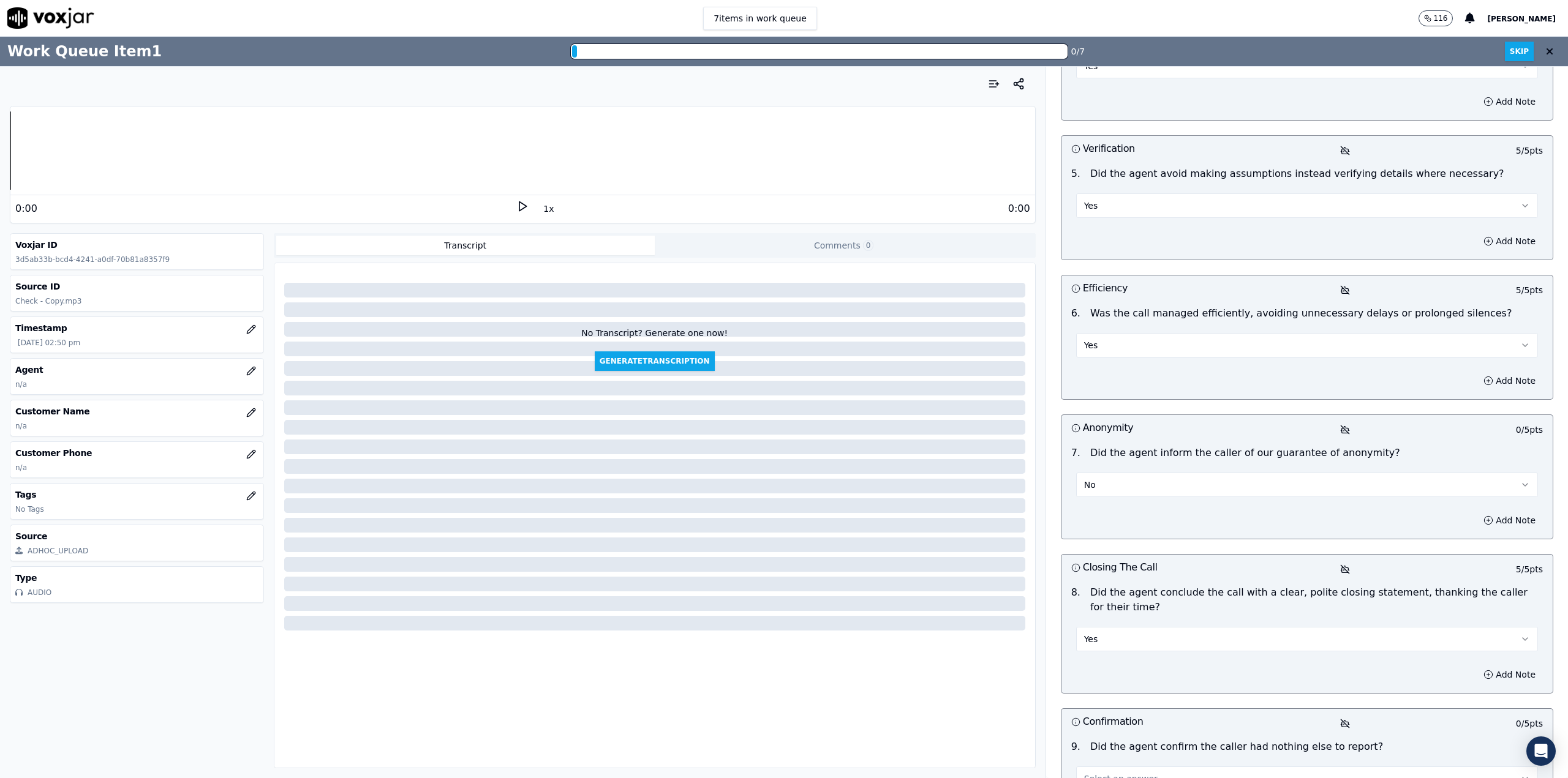
scroll to position [734, 0]
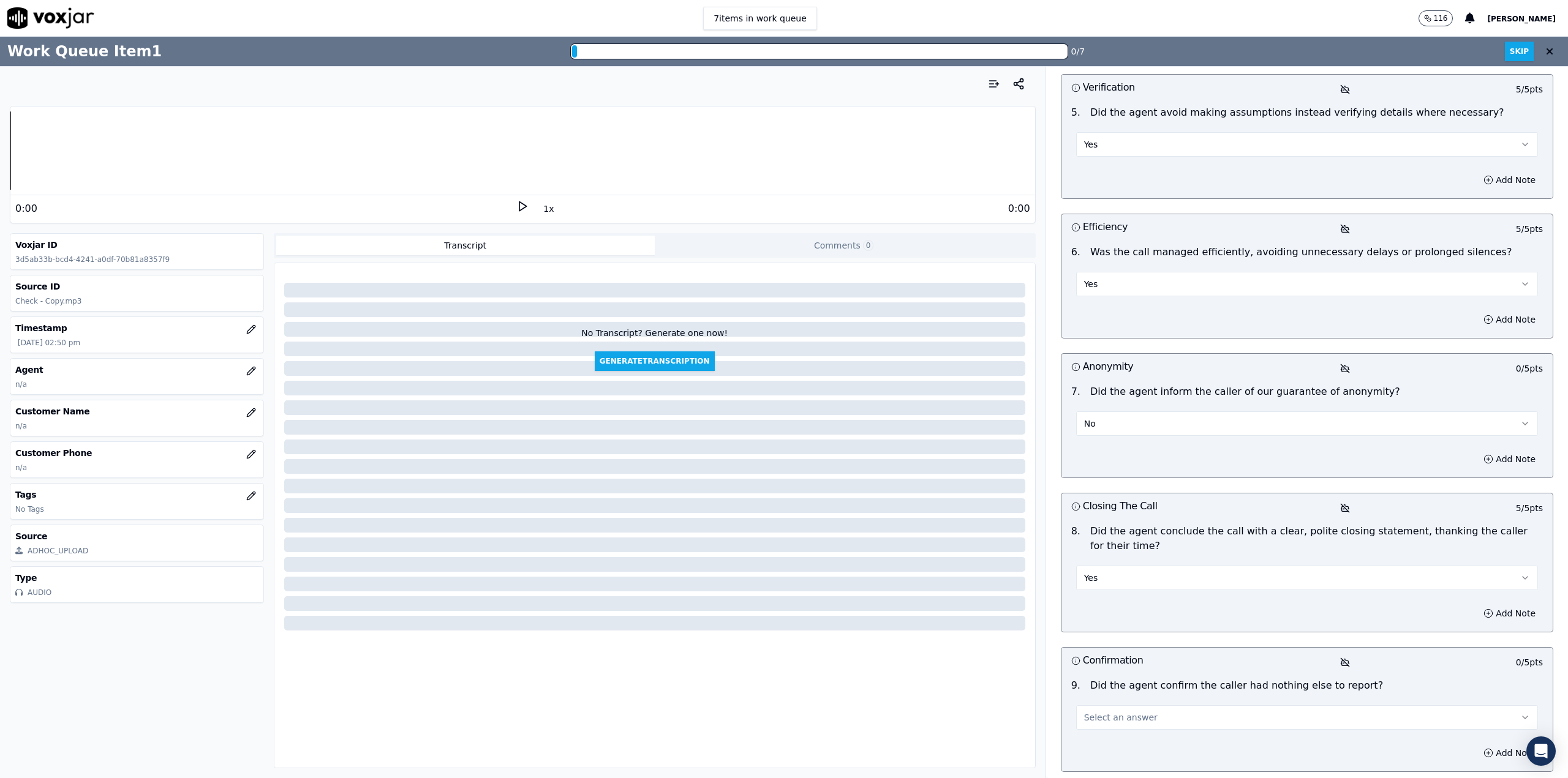
click at [1167, 705] on button "Select an answer" at bounding box center [1306, 717] width 461 height 25
click at [1116, 717] on div "No" at bounding box center [1295, 720] width 443 height 20
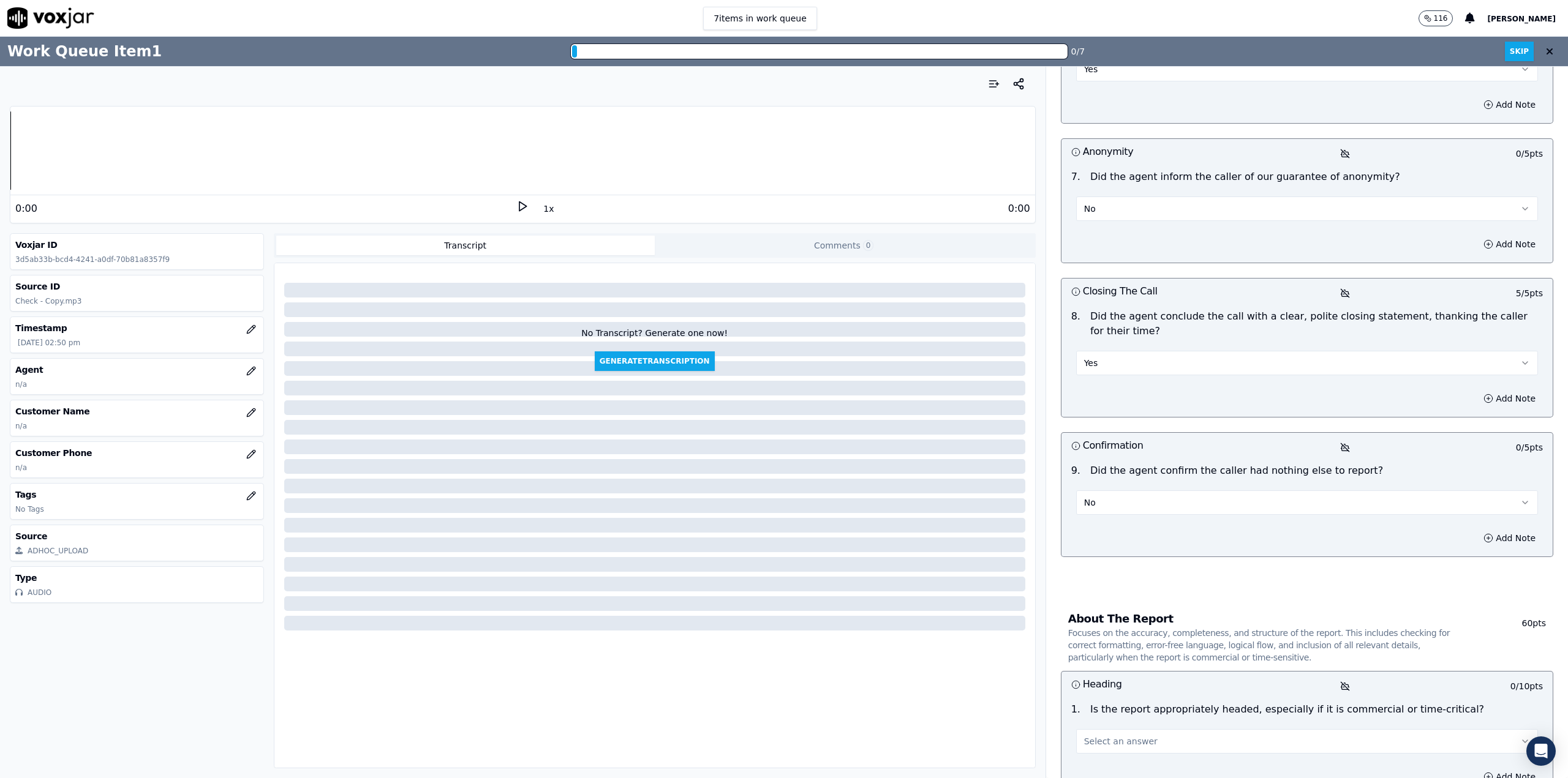
scroll to position [980, 0]
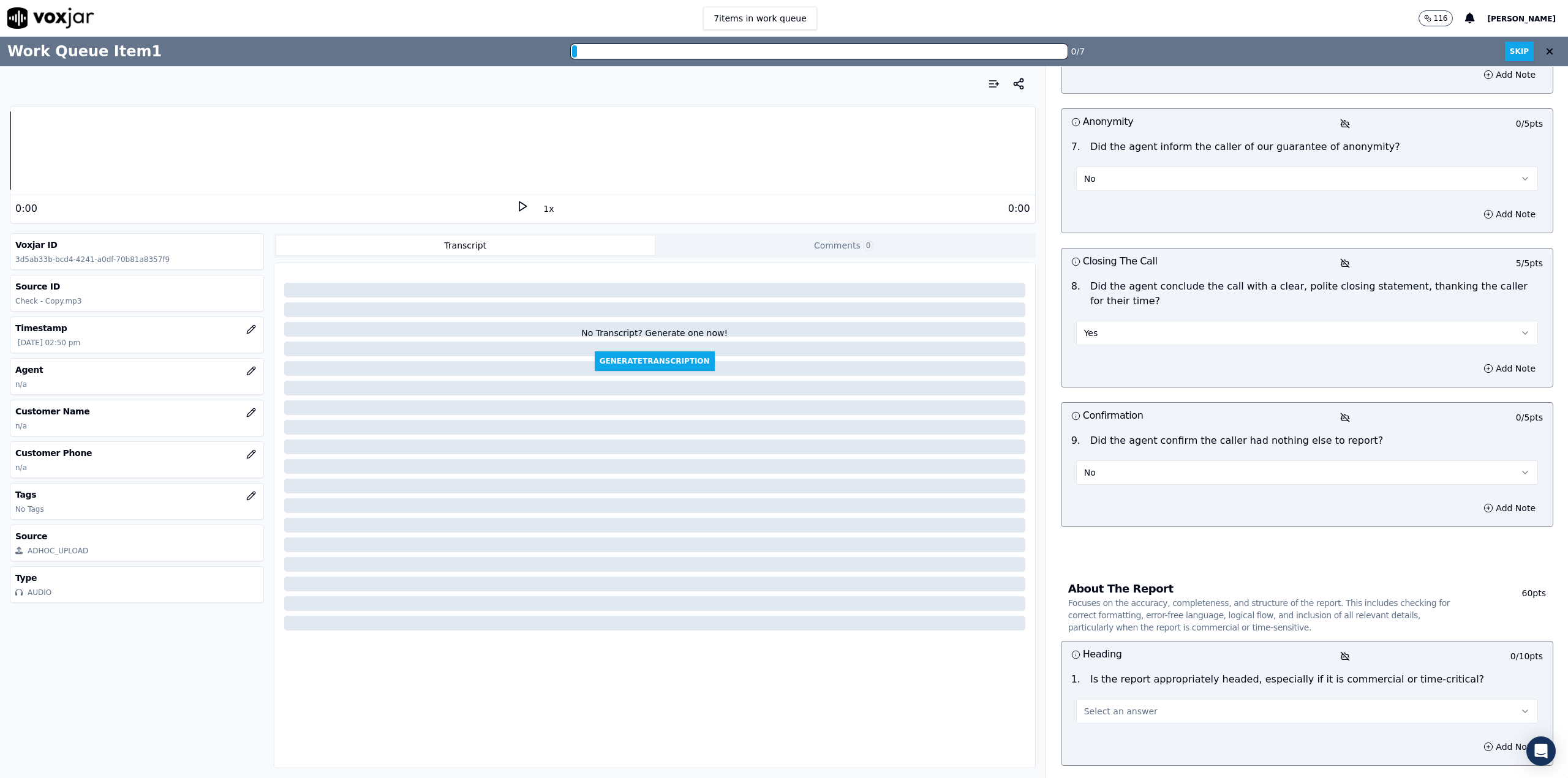
click at [1147, 699] on button "Select an answer" at bounding box center [1306, 711] width 461 height 25
click at [1144, 687] on div "Yes" at bounding box center [1295, 694] width 443 height 20
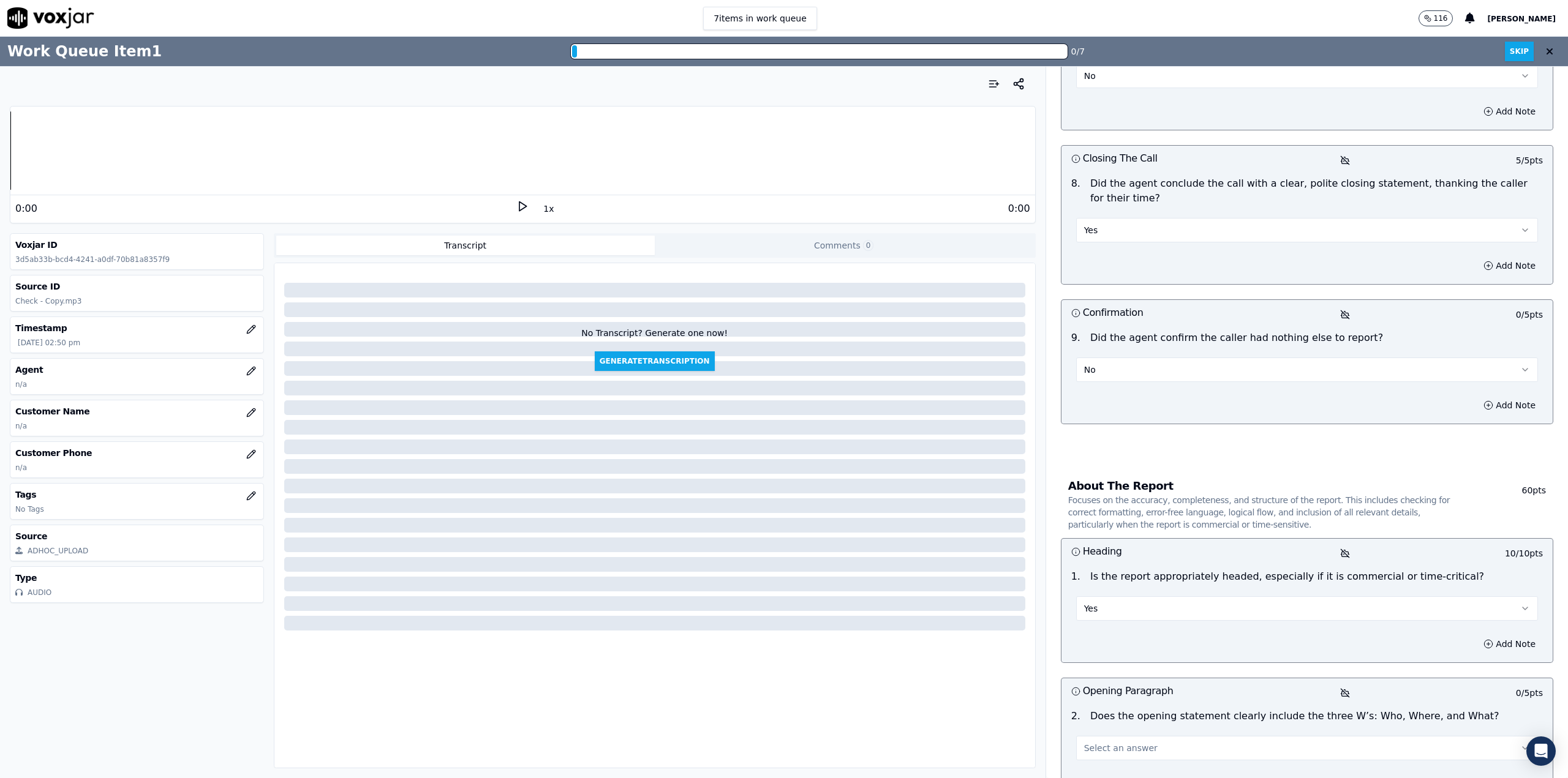
scroll to position [1101, 0]
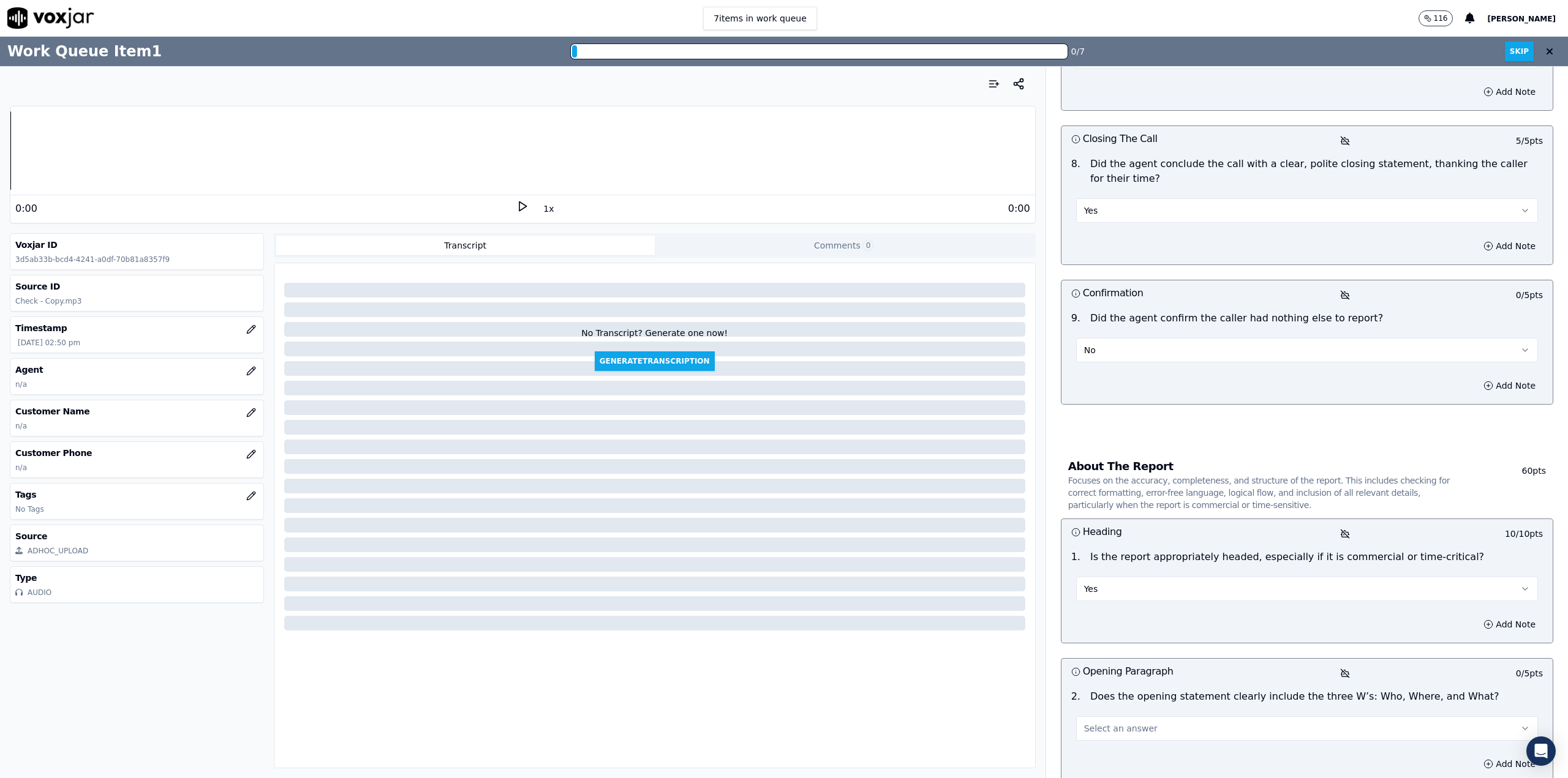
click at [1165, 716] on button "Select an answer" at bounding box center [1306, 729] width 461 height 25
click at [1140, 710] on div "Yes" at bounding box center [1295, 711] width 443 height 20
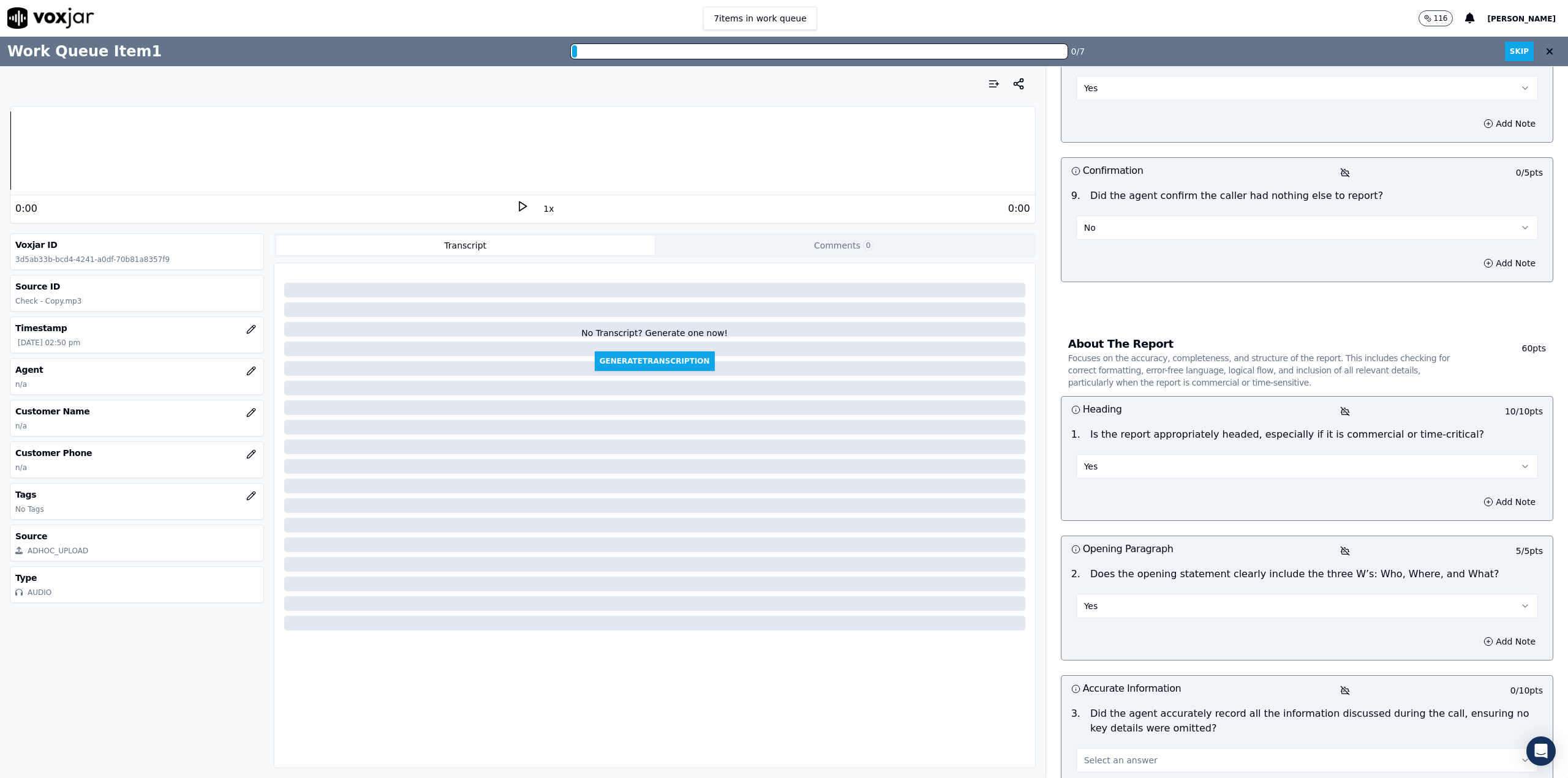
scroll to position [1286, 0]
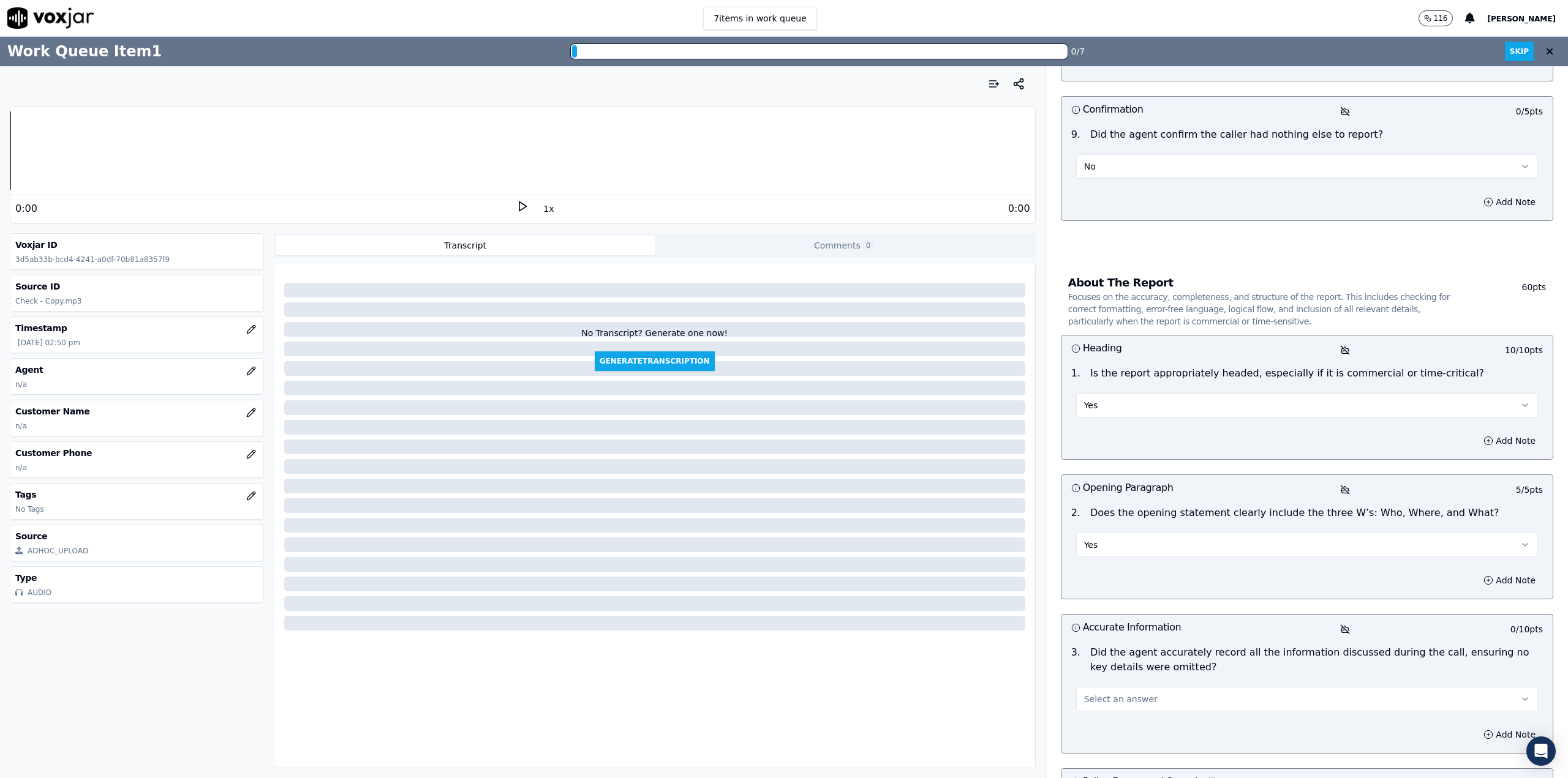
click at [1135, 693] on span "Select an answer" at bounding box center [1120, 699] width 73 height 12
click at [1129, 681] on div "Yes" at bounding box center [1295, 682] width 443 height 20
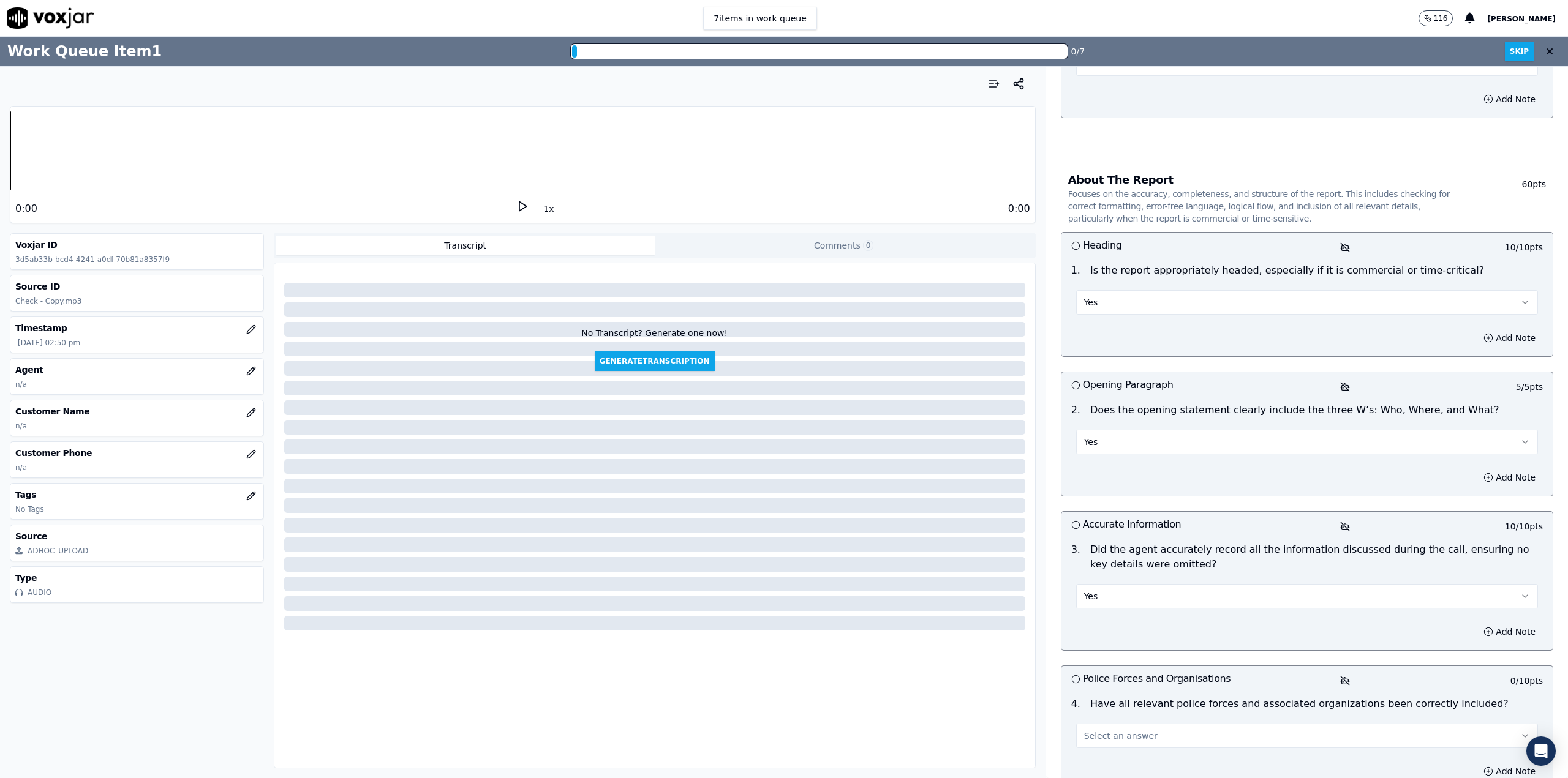
scroll to position [1408, 0]
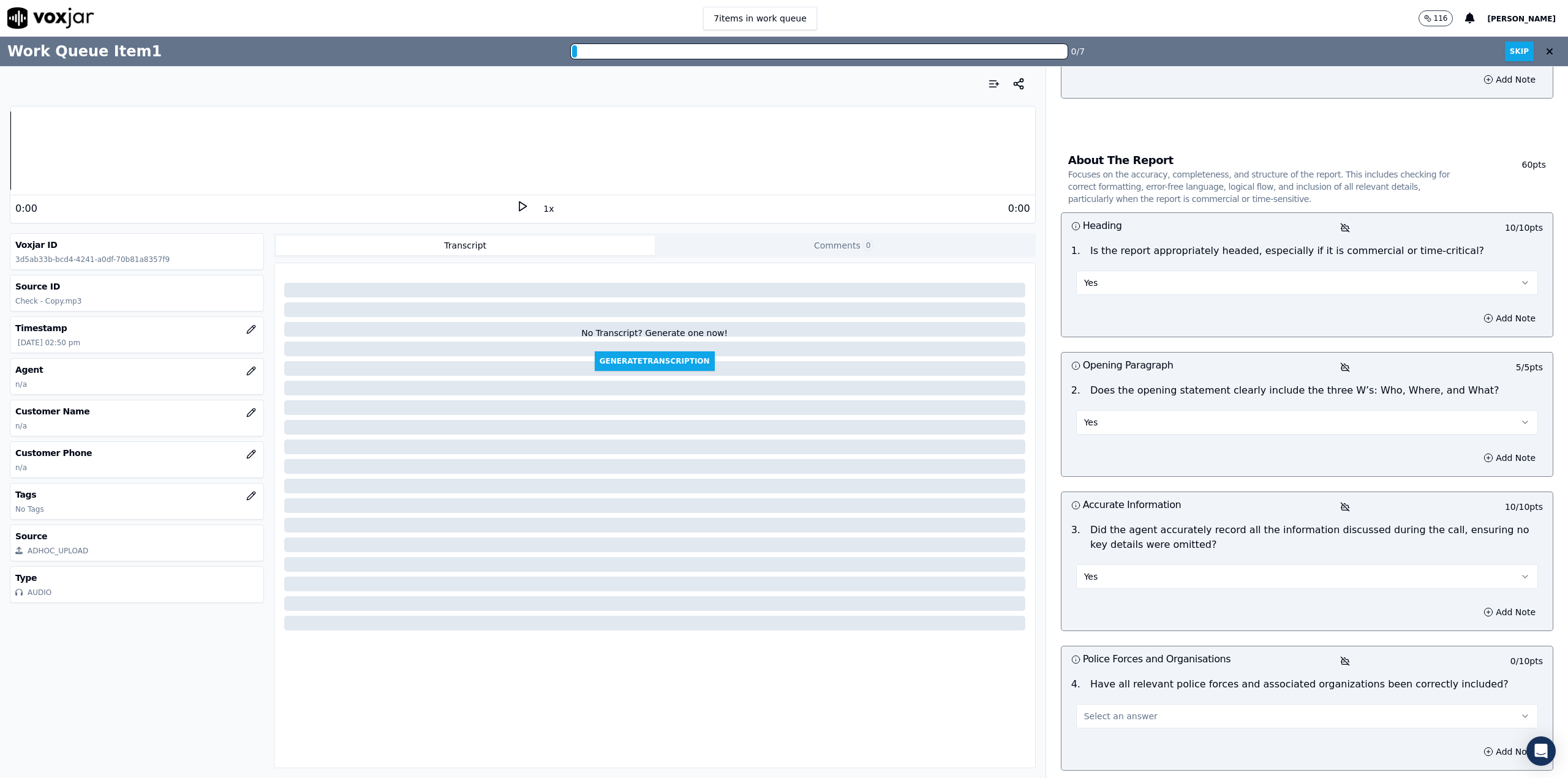
click at [1172, 702] on div "Select an answer" at bounding box center [1306, 715] width 461 height 27
click at [1166, 704] on button "Select an answer" at bounding box center [1306, 716] width 461 height 25
click at [1123, 694] on div "Yes" at bounding box center [1295, 699] width 443 height 20
click at [1066, 691] on div "Yes" at bounding box center [1306, 710] width 481 height 37
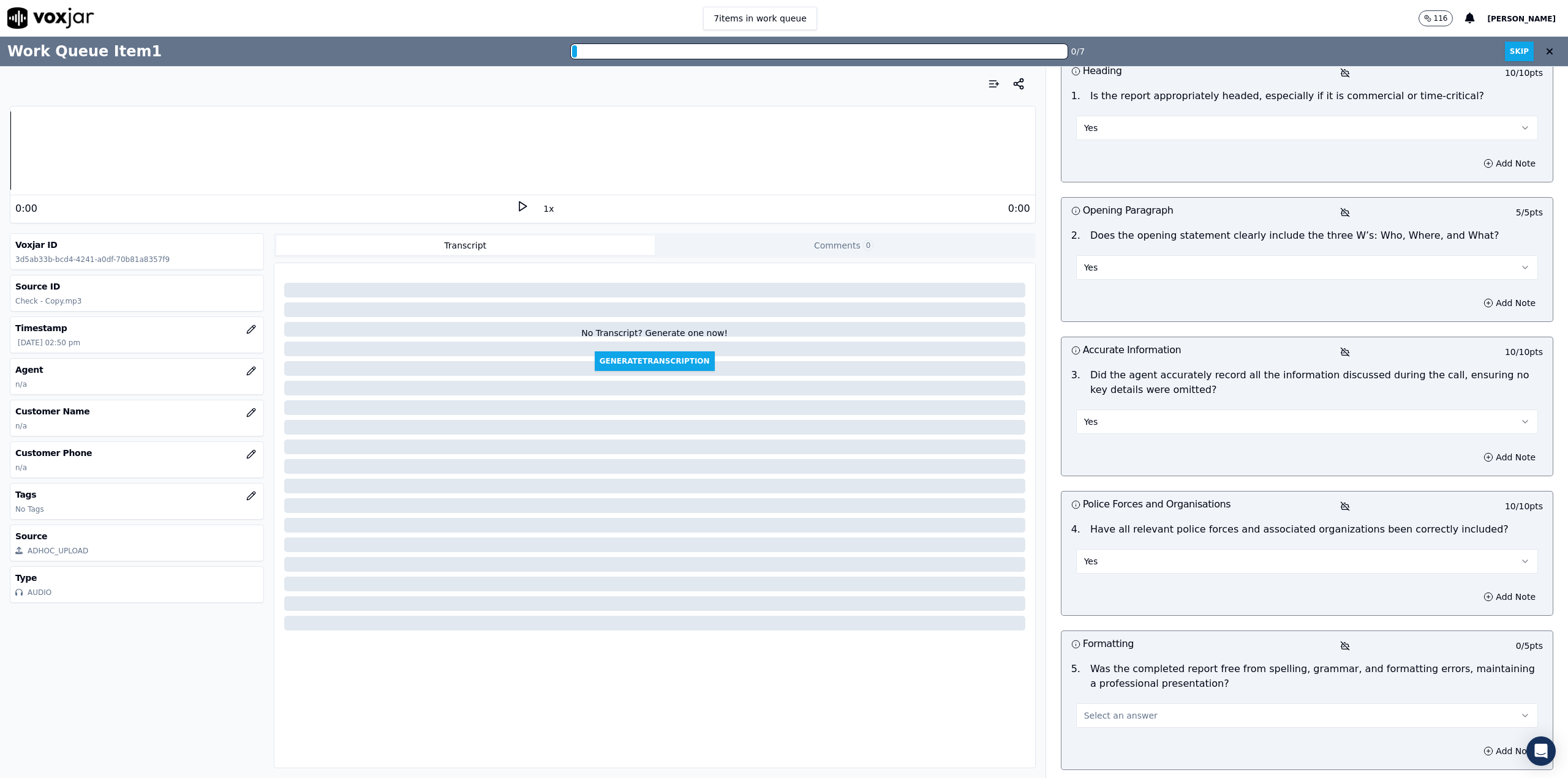
scroll to position [1591, 0]
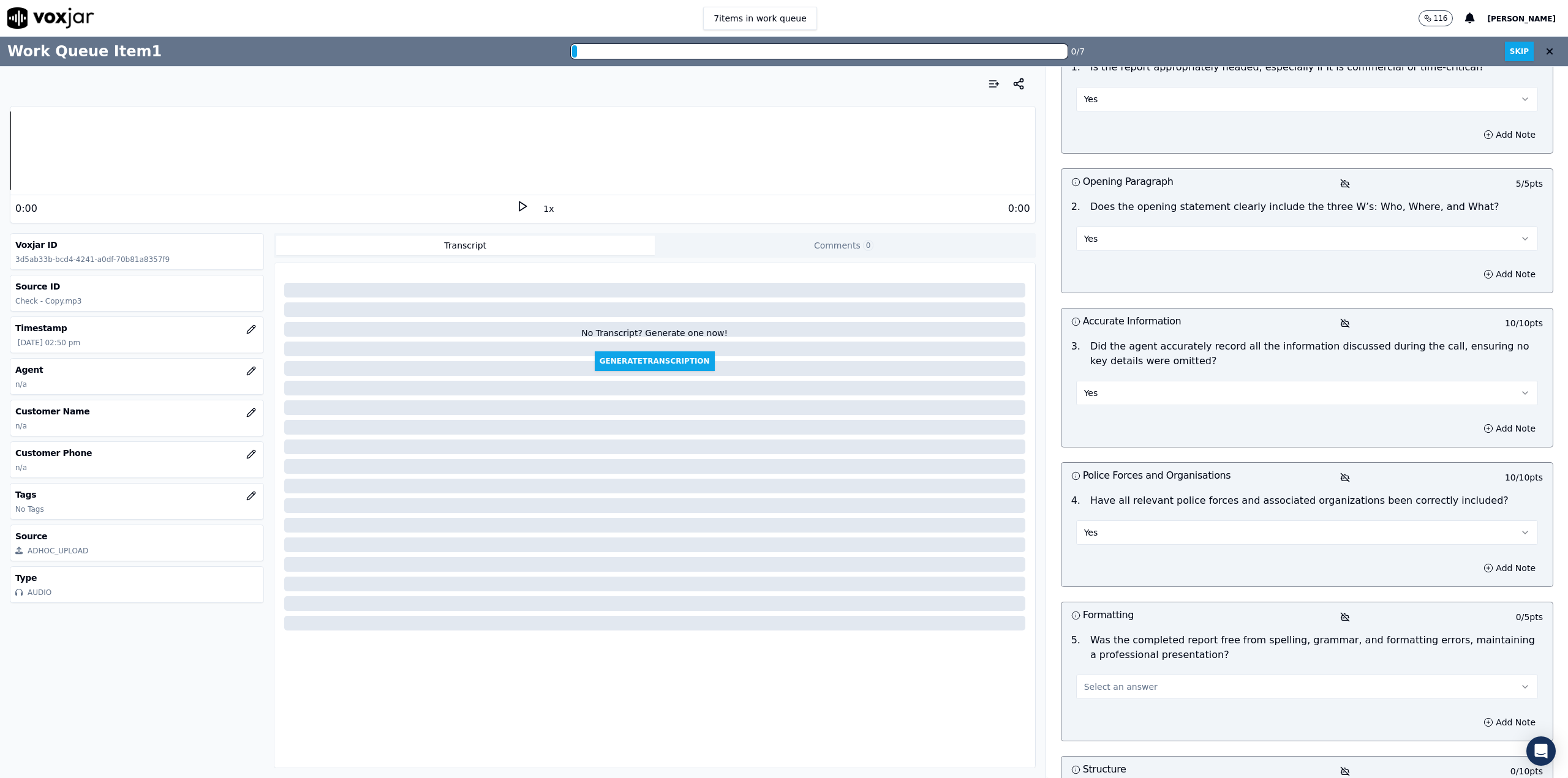
click at [1188, 674] on button "Select an answer" at bounding box center [1306, 687] width 461 height 25
click at [1161, 666] on div "Yes" at bounding box center [1295, 670] width 443 height 20
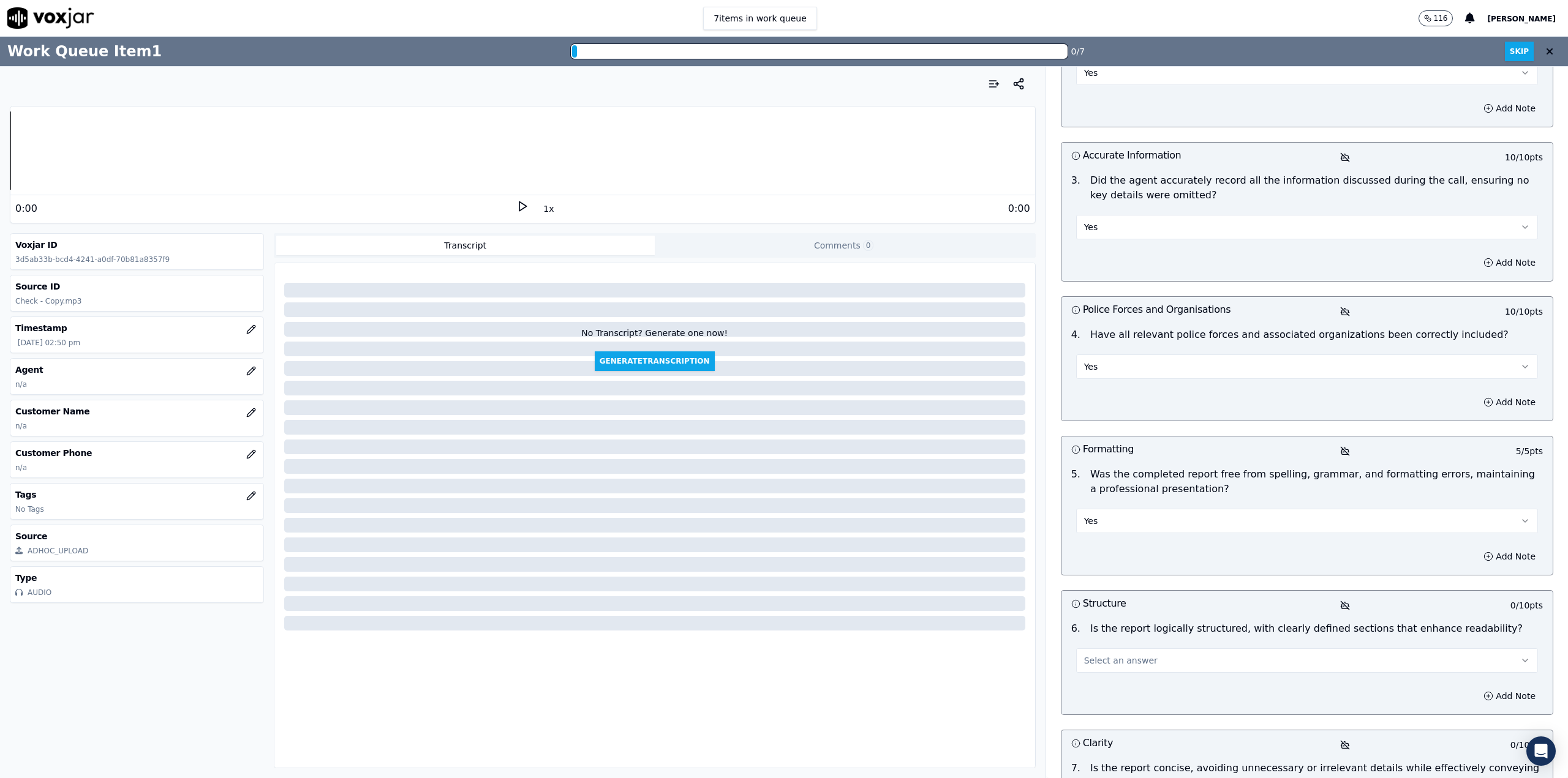
scroll to position [1775, 0]
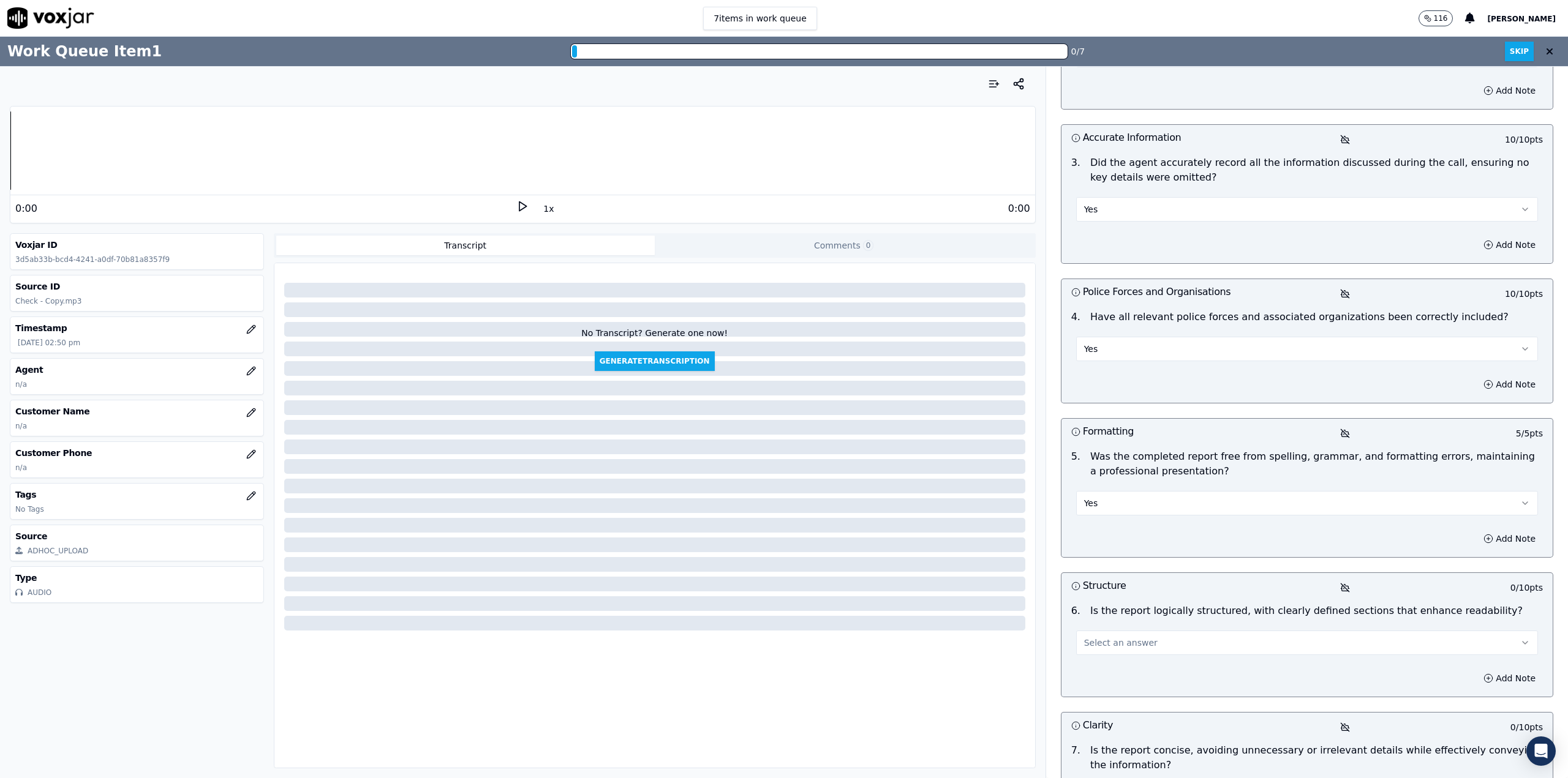
click at [1182, 618] on div "Select an answer" at bounding box center [1306, 636] width 481 height 37
click at [1178, 631] on button "Select an answer" at bounding box center [1306, 643] width 461 height 25
click at [1164, 626] on div "Yes" at bounding box center [1295, 626] width 443 height 20
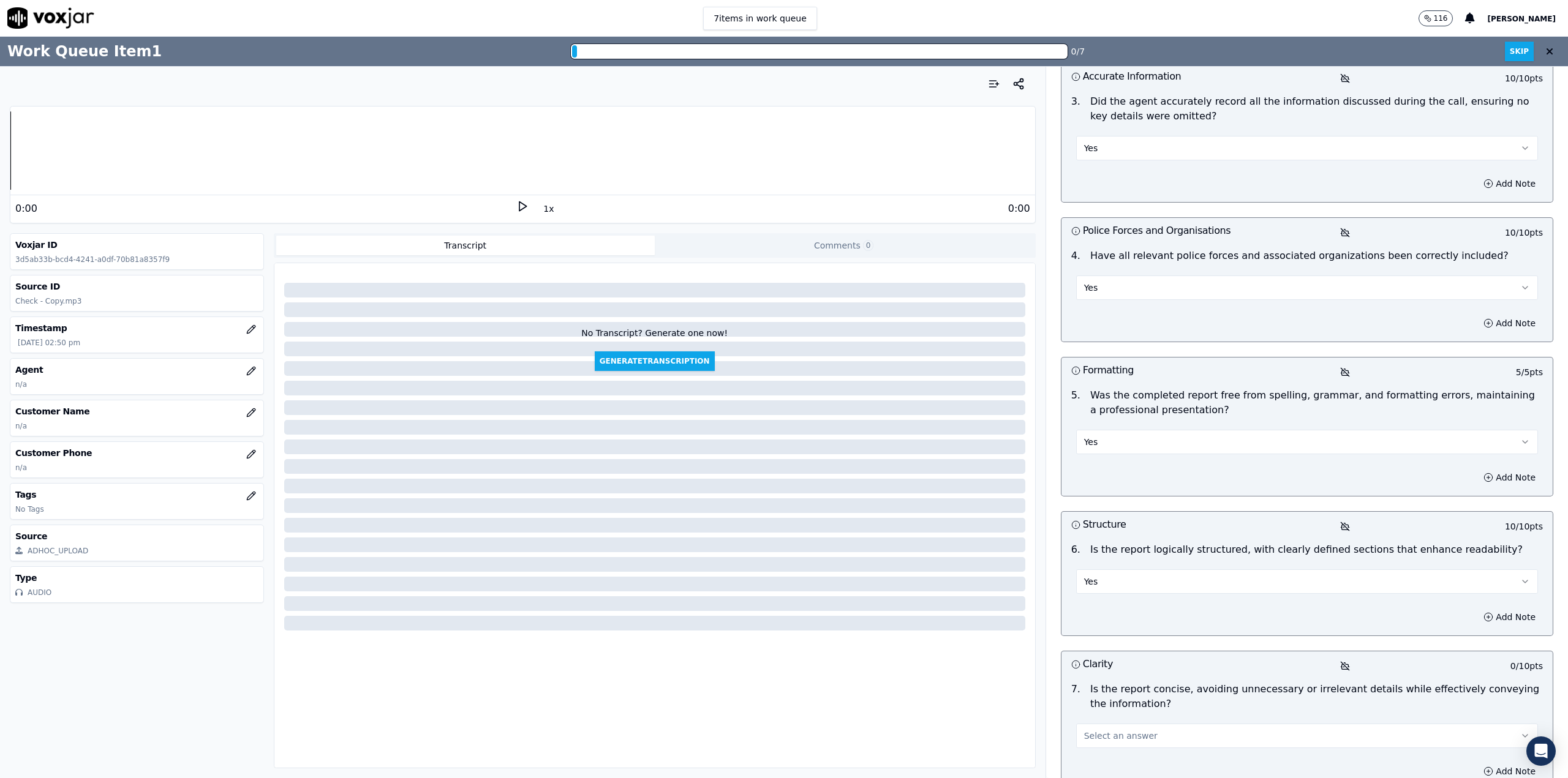
click at [1163, 724] on button "Select an answer" at bounding box center [1306, 736] width 461 height 25
click at [1142, 721] on div "Yes" at bounding box center [1295, 719] width 443 height 20
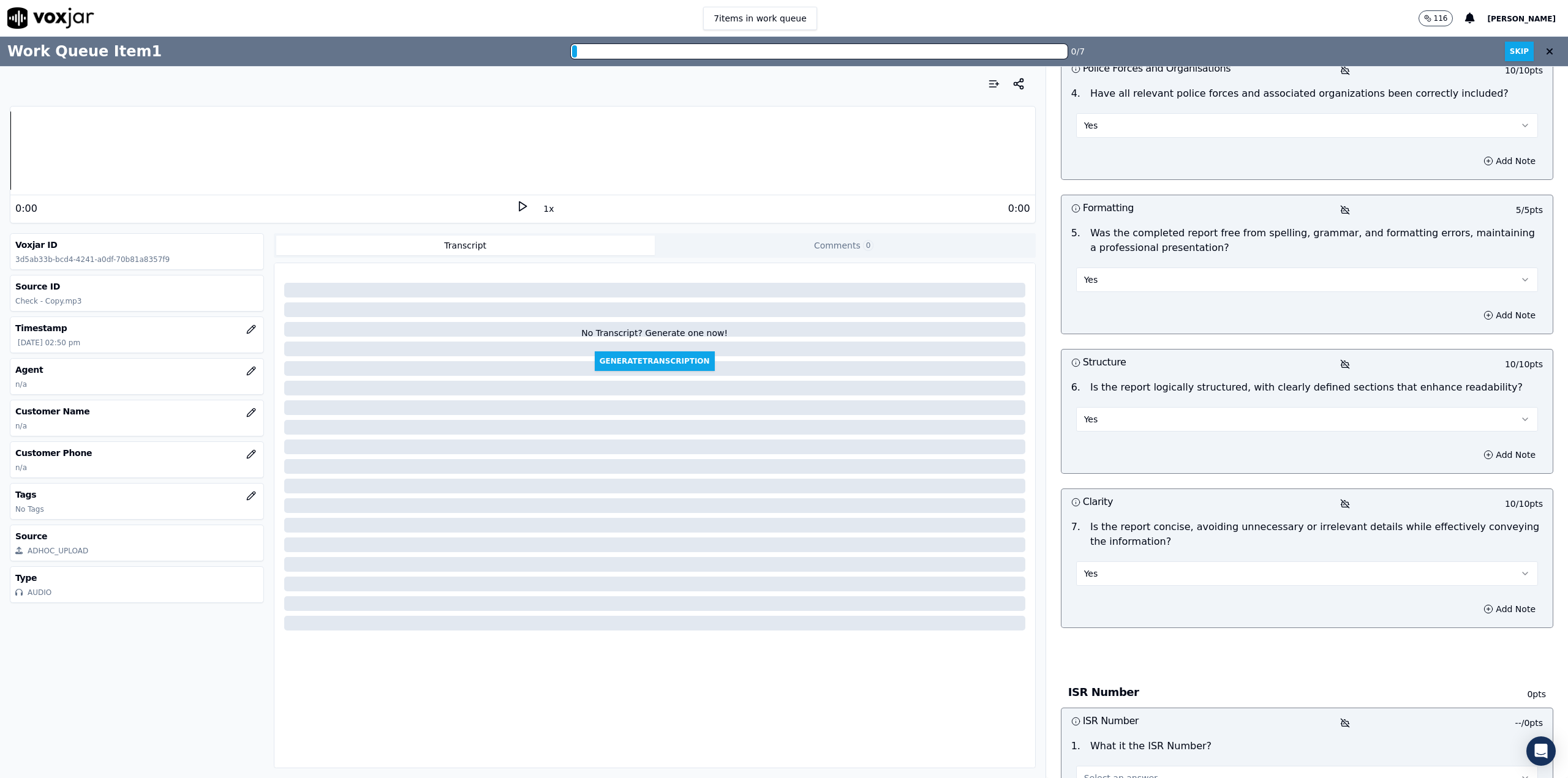
scroll to position [2020, 0]
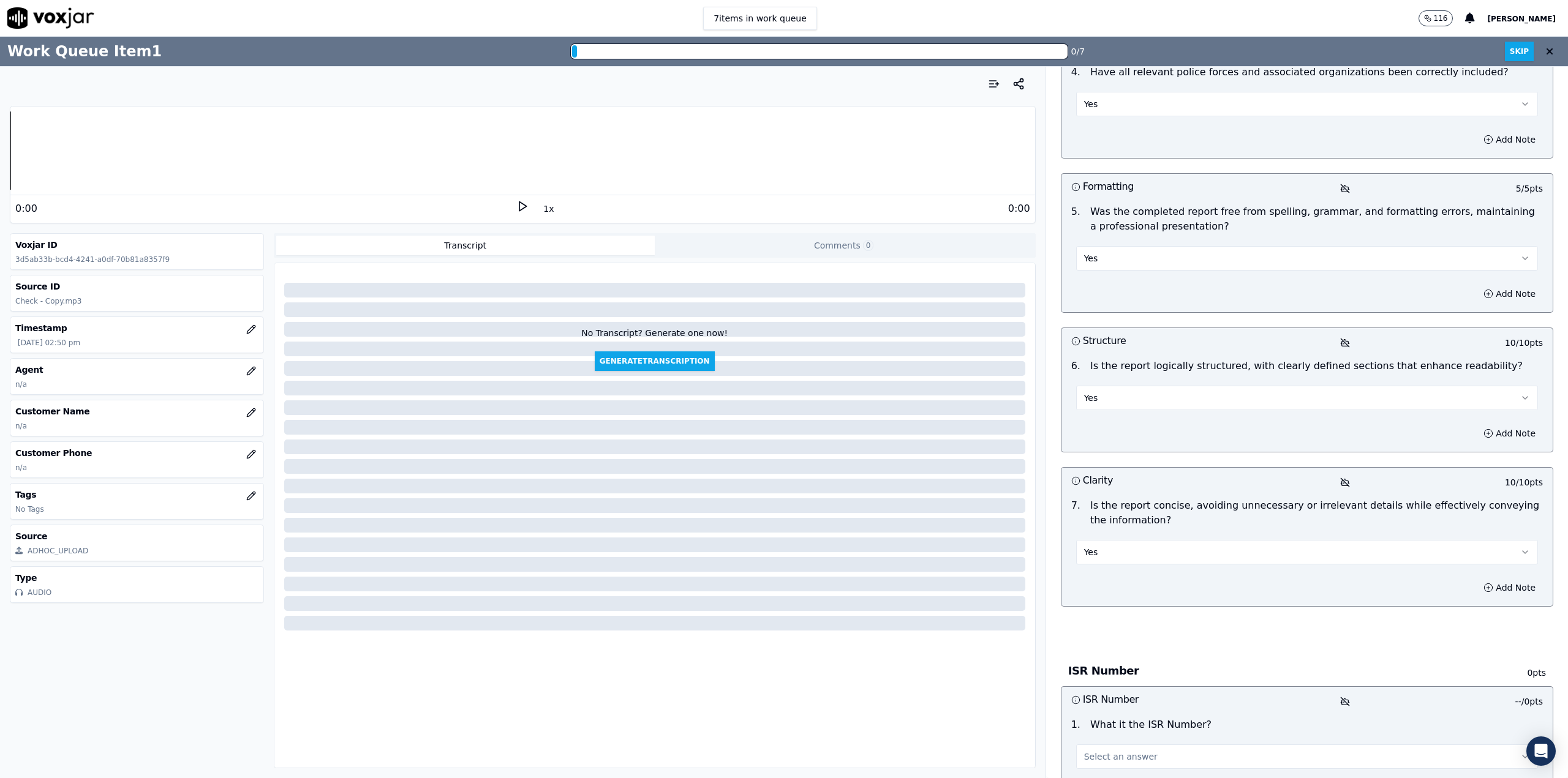
click at [1127, 750] on span "Select an answer" at bounding box center [1120, 756] width 73 height 12
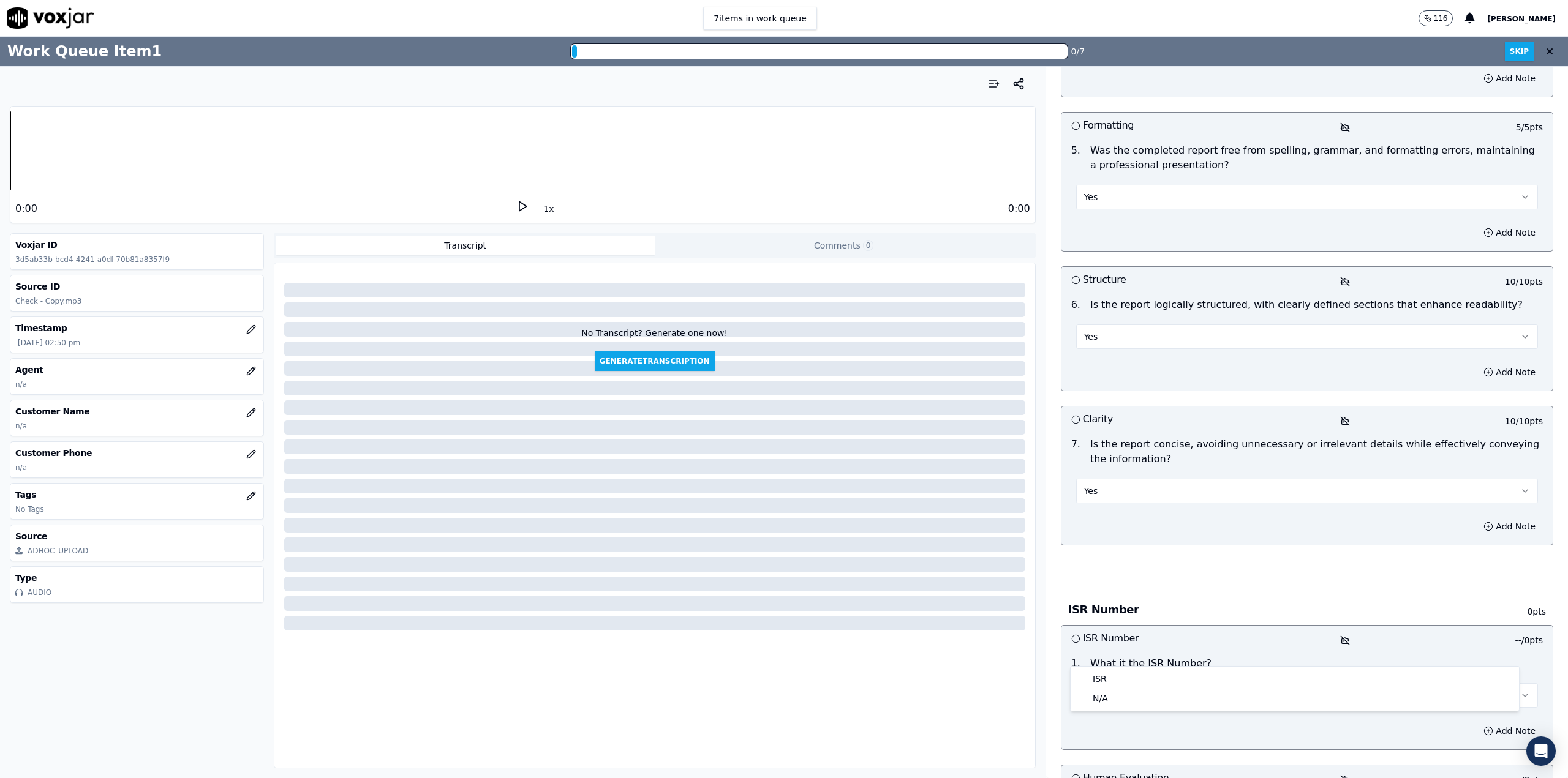
click at [1112, 690] on span "Select an answer" at bounding box center [1120, 695] width 73 height 12
click at [1104, 681] on div "ISR" at bounding box center [1295, 678] width 443 height 20
click at [1146, 683] on button "ISR" at bounding box center [1306, 695] width 461 height 25
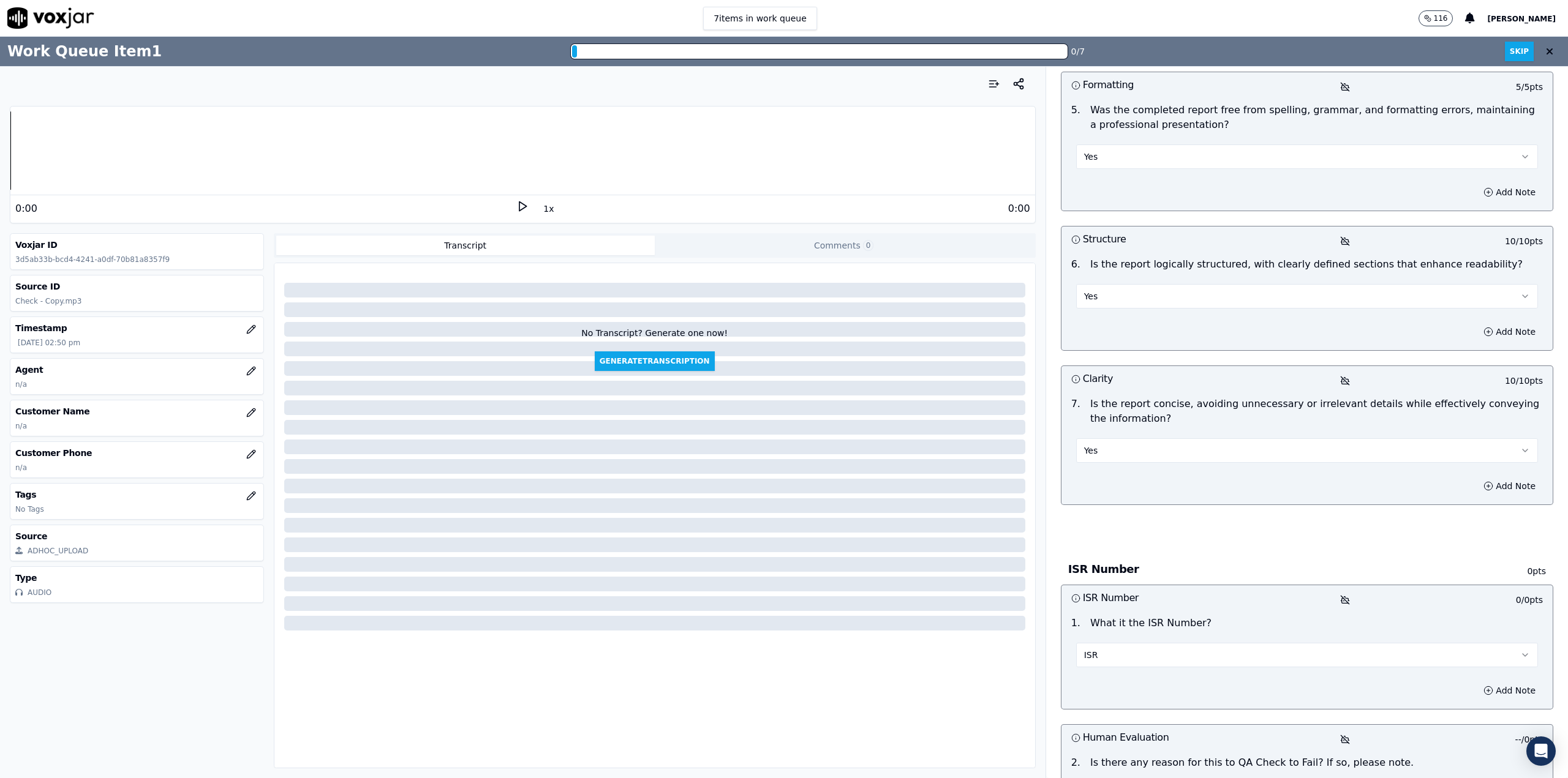
scroll to position [2143, 0]
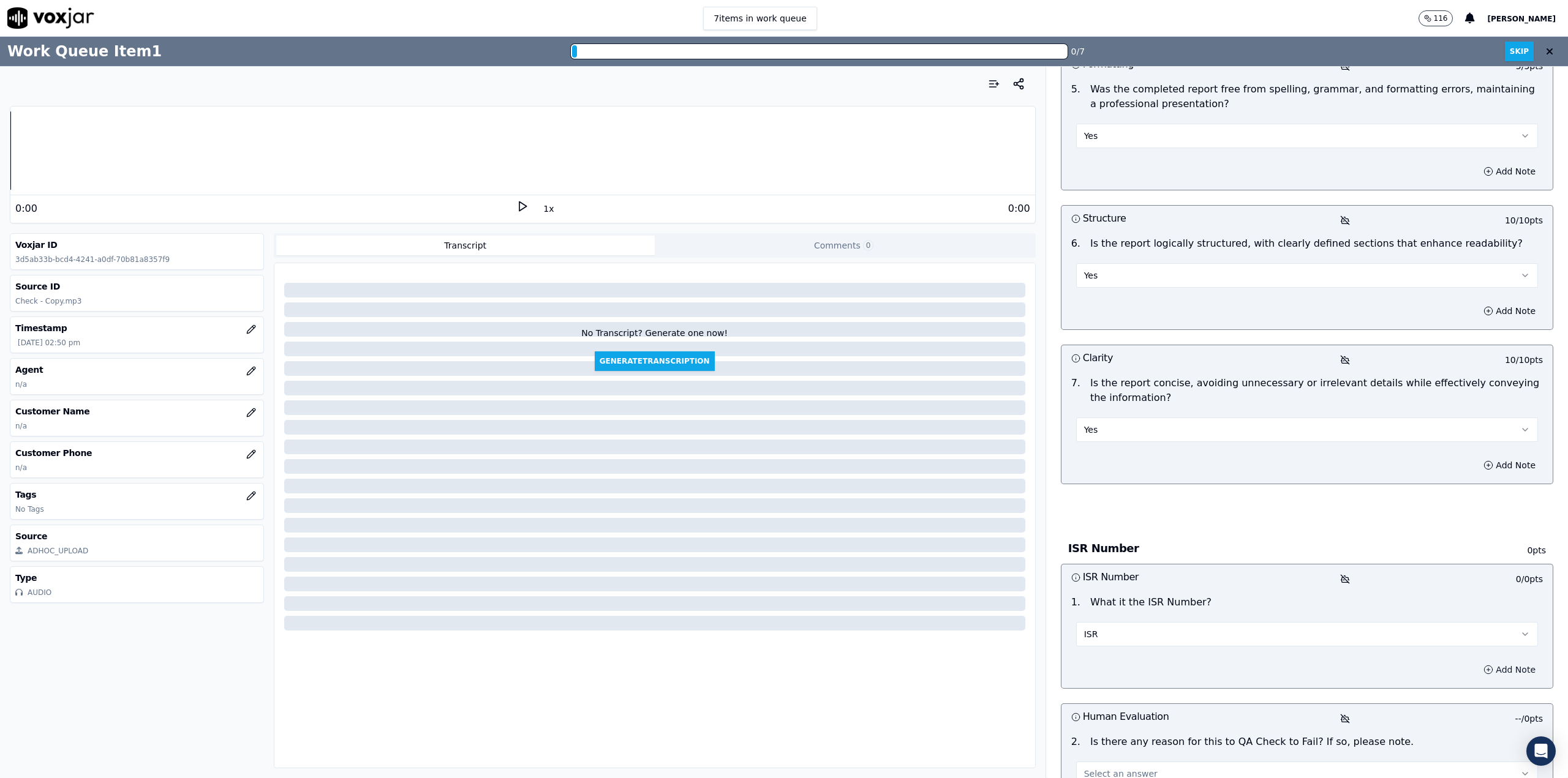
click at [1494, 661] on button "Add Note" at bounding box center [1509, 670] width 67 height 17
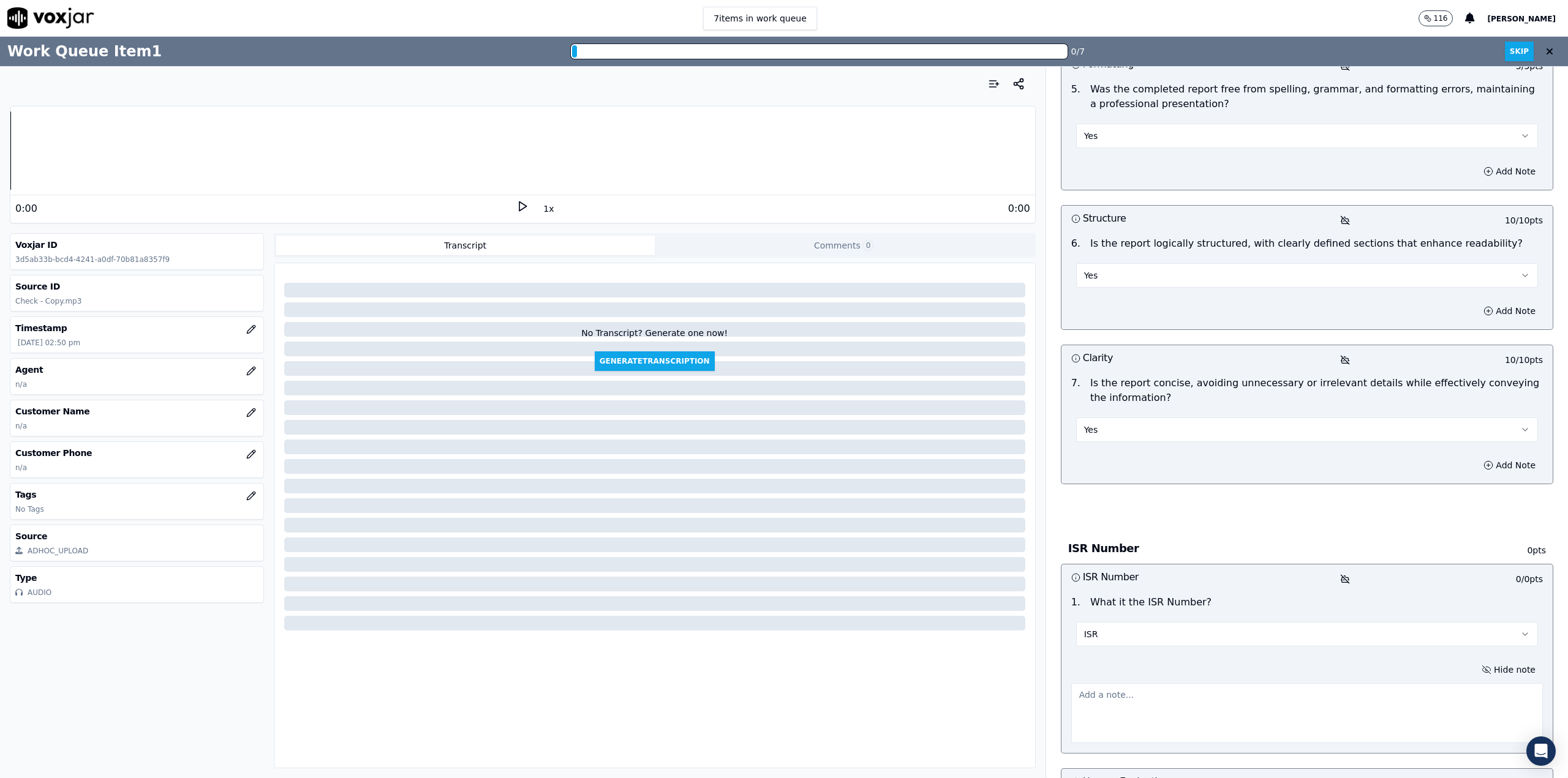
click at [1088, 683] on textarea at bounding box center [1307, 712] width 472 height 60
paste textarea "ISR2509040701280781"
type textarea "ISR2509040701280781"
click at [1036, 668] on div "Your browser does not support the audio element. 0:00 1x 0:00 Voxjar ID 3d5ab33…" at bounding box center [522, 422] width 1046 height 711
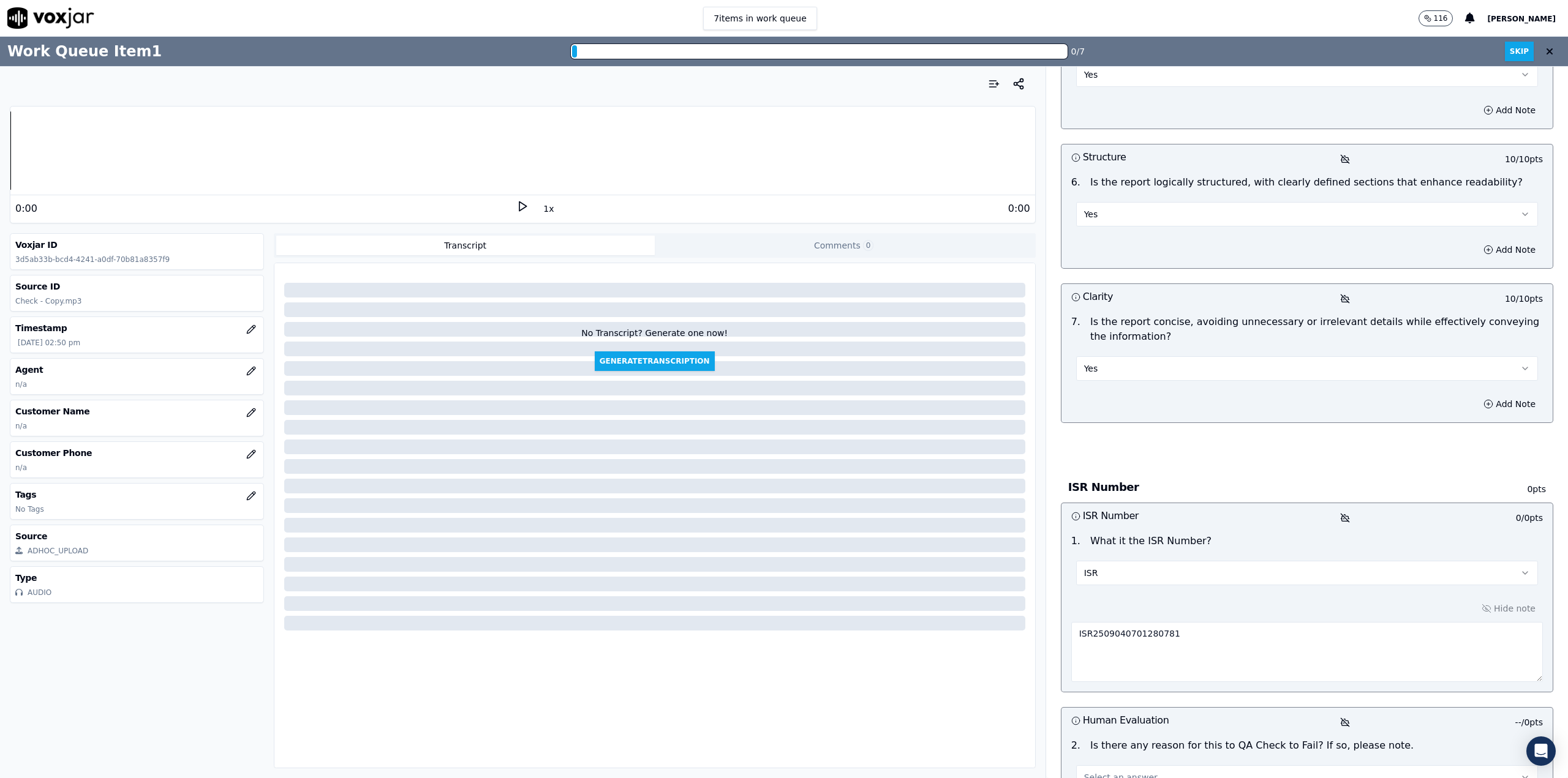
scroll to position [2265, 0]
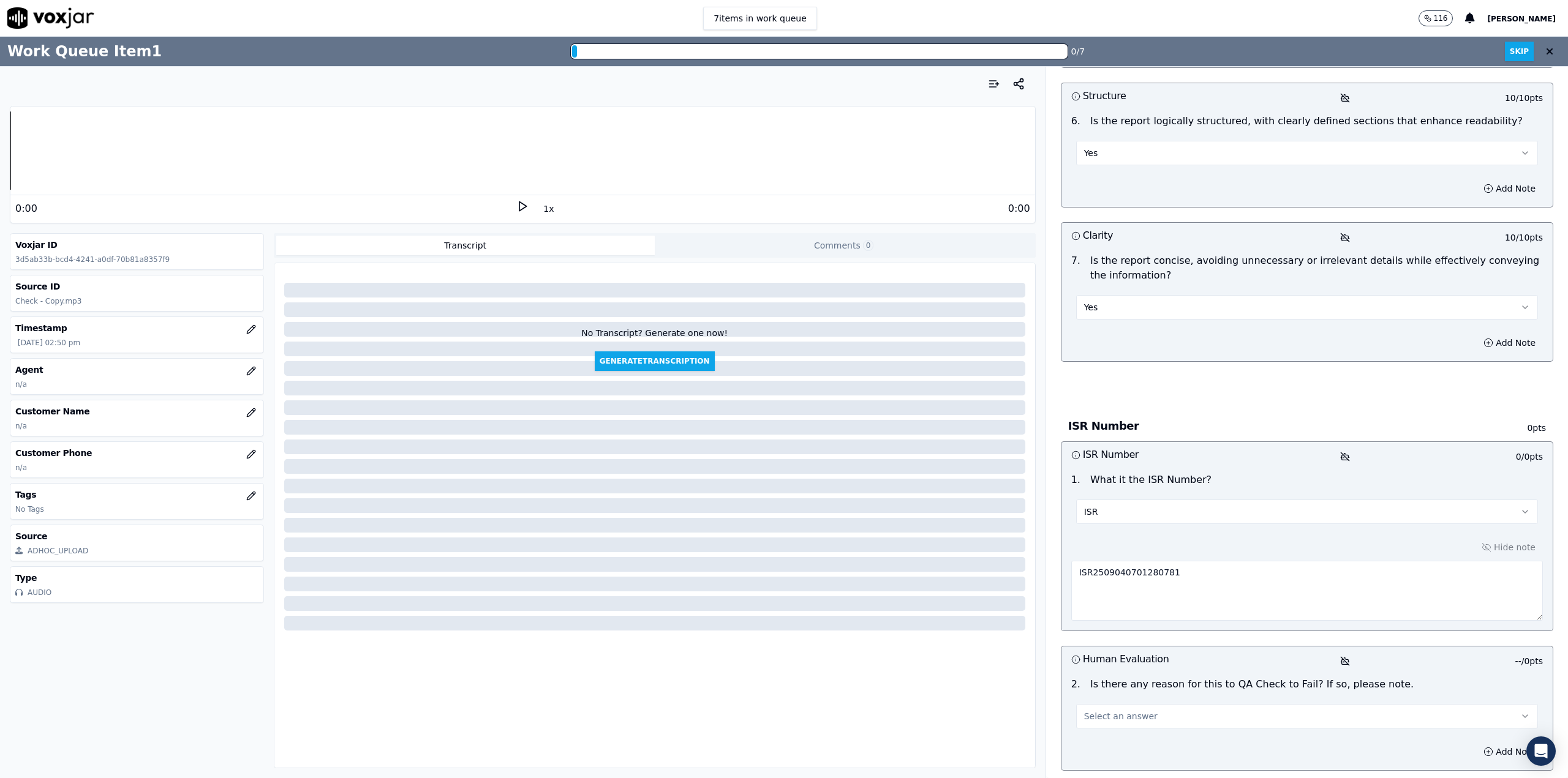
click at [1090, 710] on span "Select an answer" at bounding box center [1120, 716] width 73 height 12
click at [1097, 718] on div "N/A" at bounding box center [1295, 719] width 443 height 20
click at [1101, 704] on button "N/A" at bounding box center [1306, 716] width 461 height 25
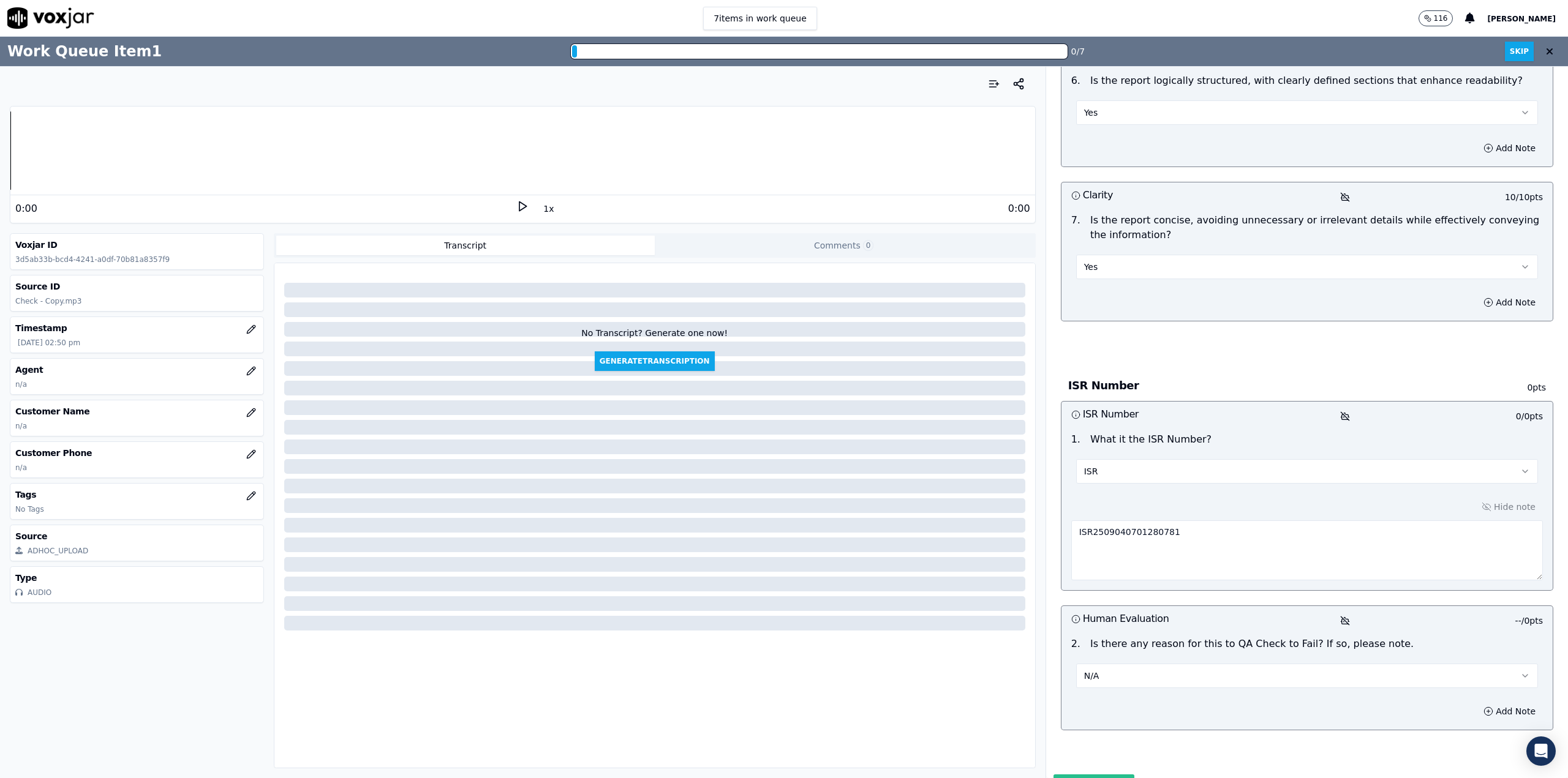
click at [1080, 774] on button "Submit Scores" at bounding box center [1094, 785] width 82 height 22
